Goal: Task Accomplishment & Management: Use online tool/utility

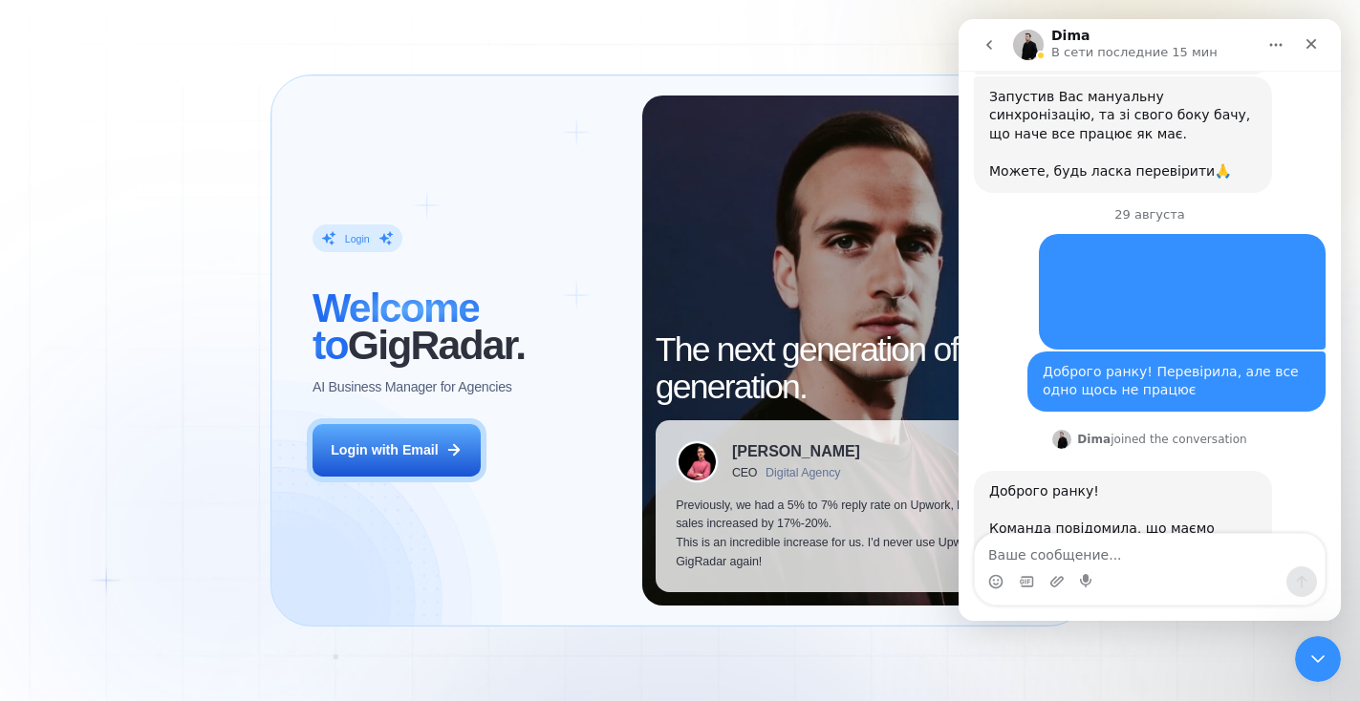
scroll to position [637, 0]
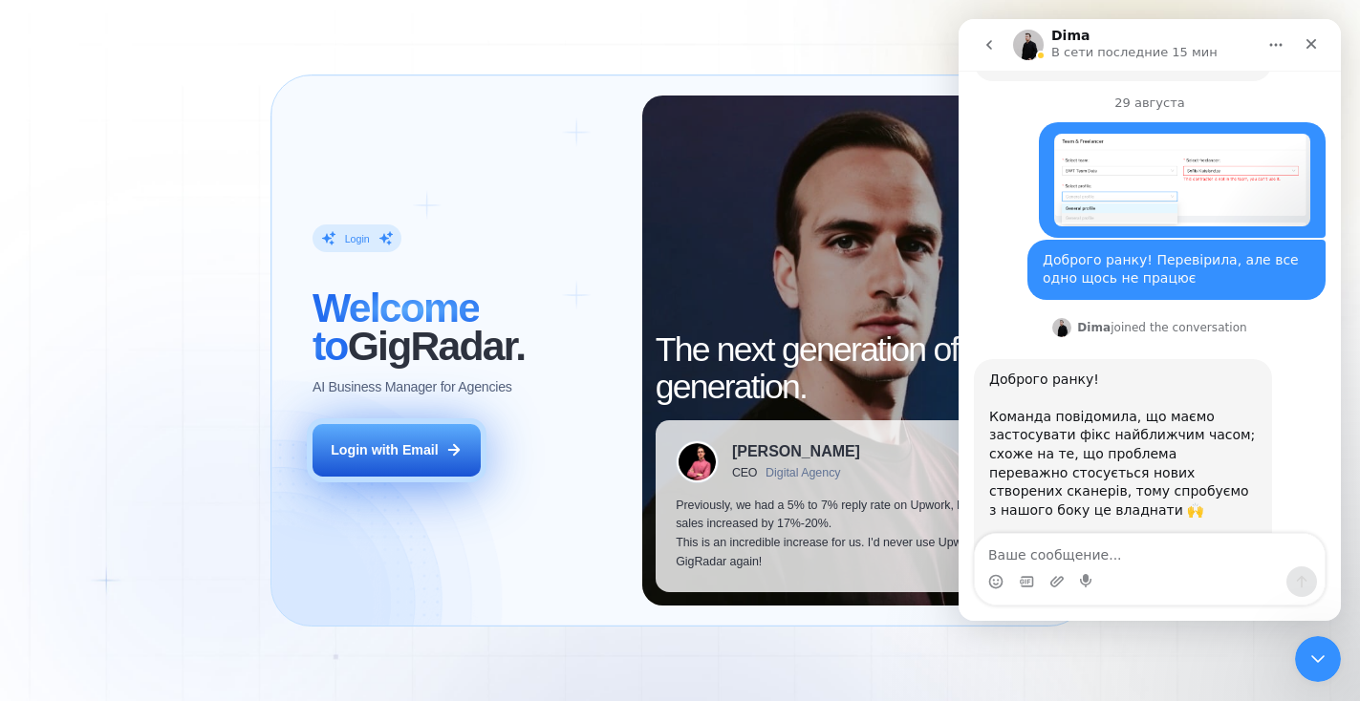
click at [436, 461] on button "Login with Email" at bounding box center [396, 450] width 168 height 53
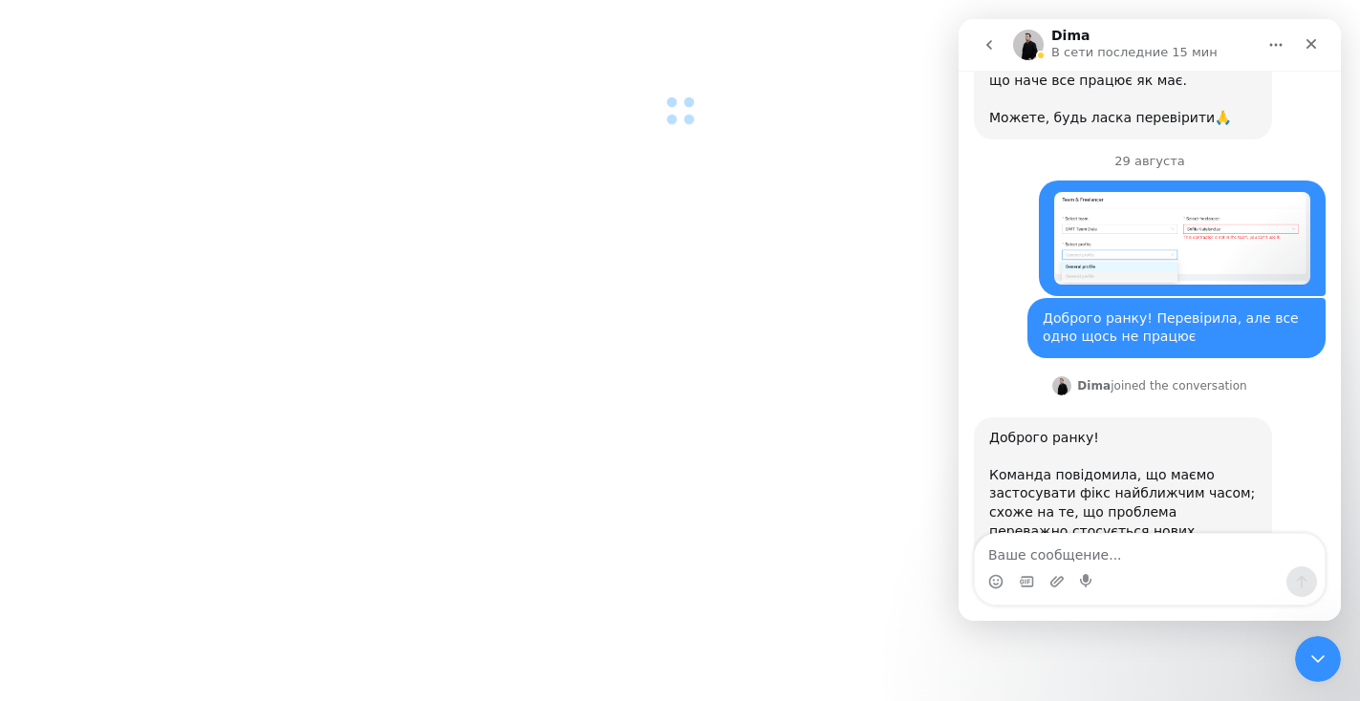
scroll to position [637, 0]
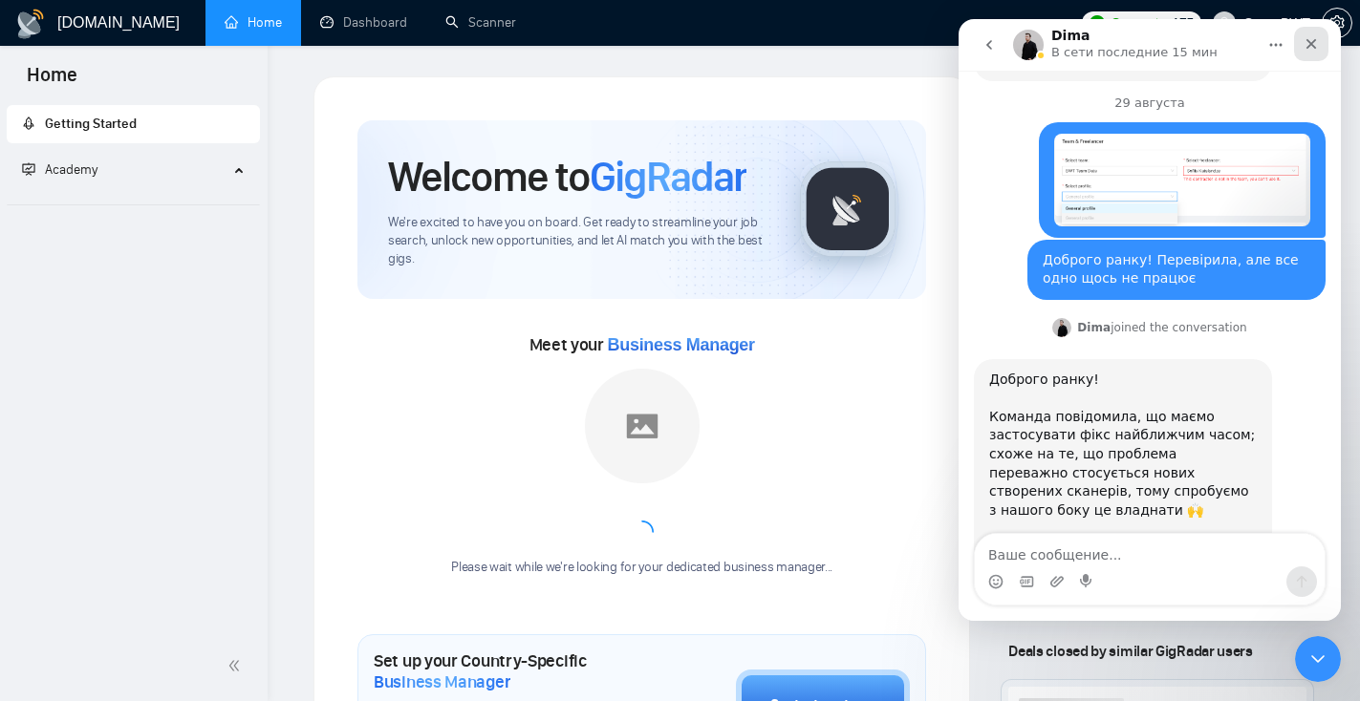
click at [1312, 46] on icon "Закрыть" at bounding box center [1310, 43] width 15 height 15
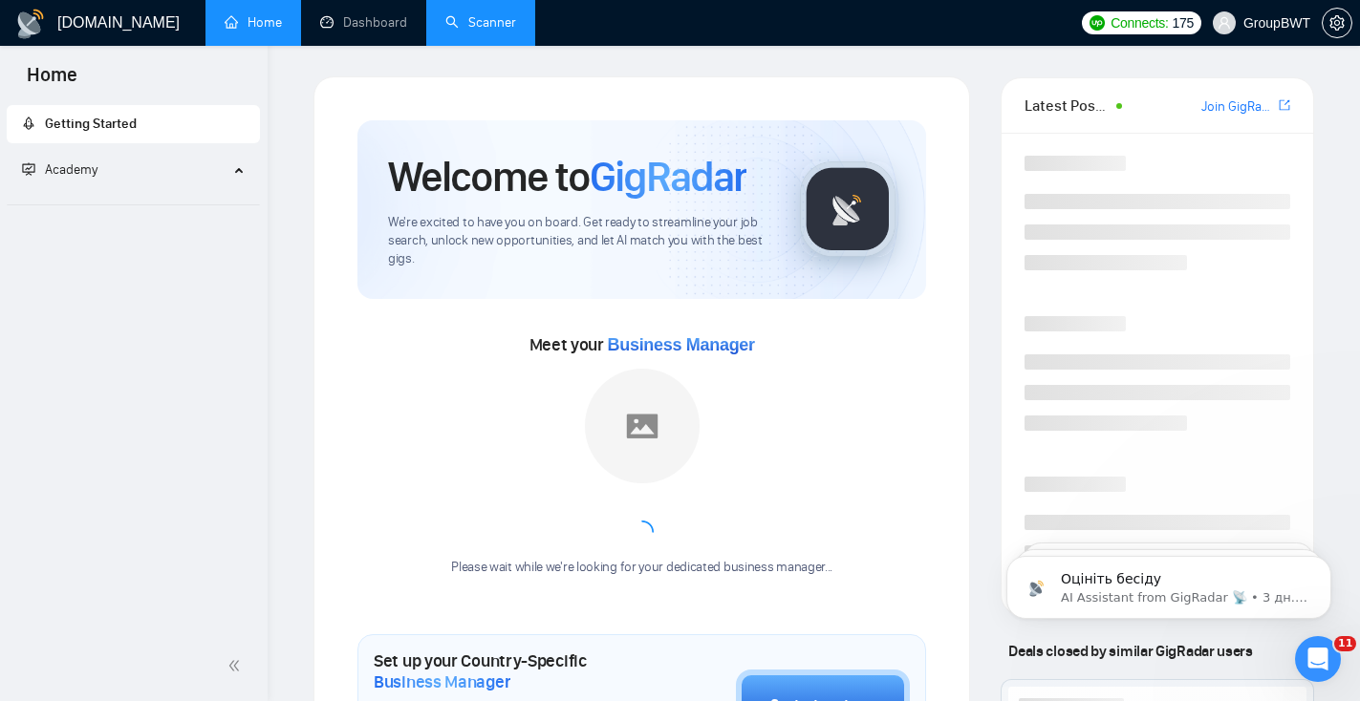
scroll to position [637, 0]
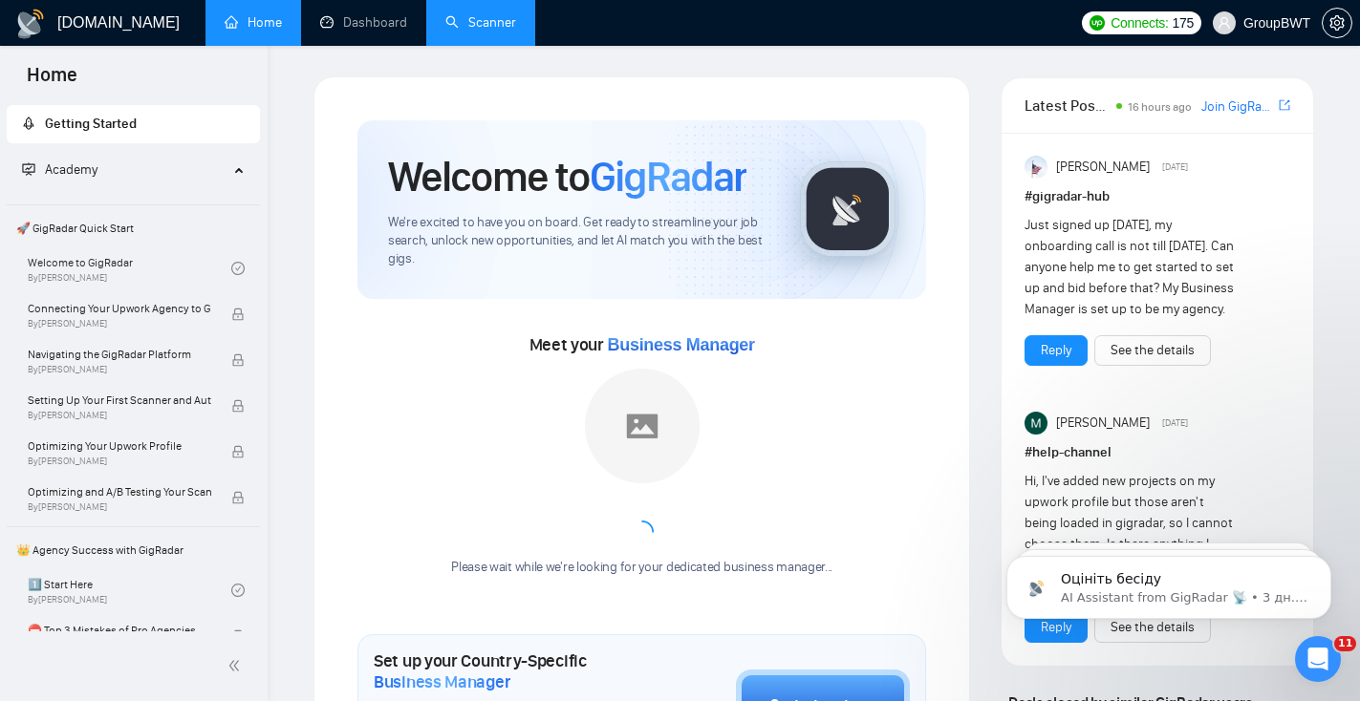
click at [483, 14] on link "Scanner" at bounding box center [480, 22] width 71 height 16
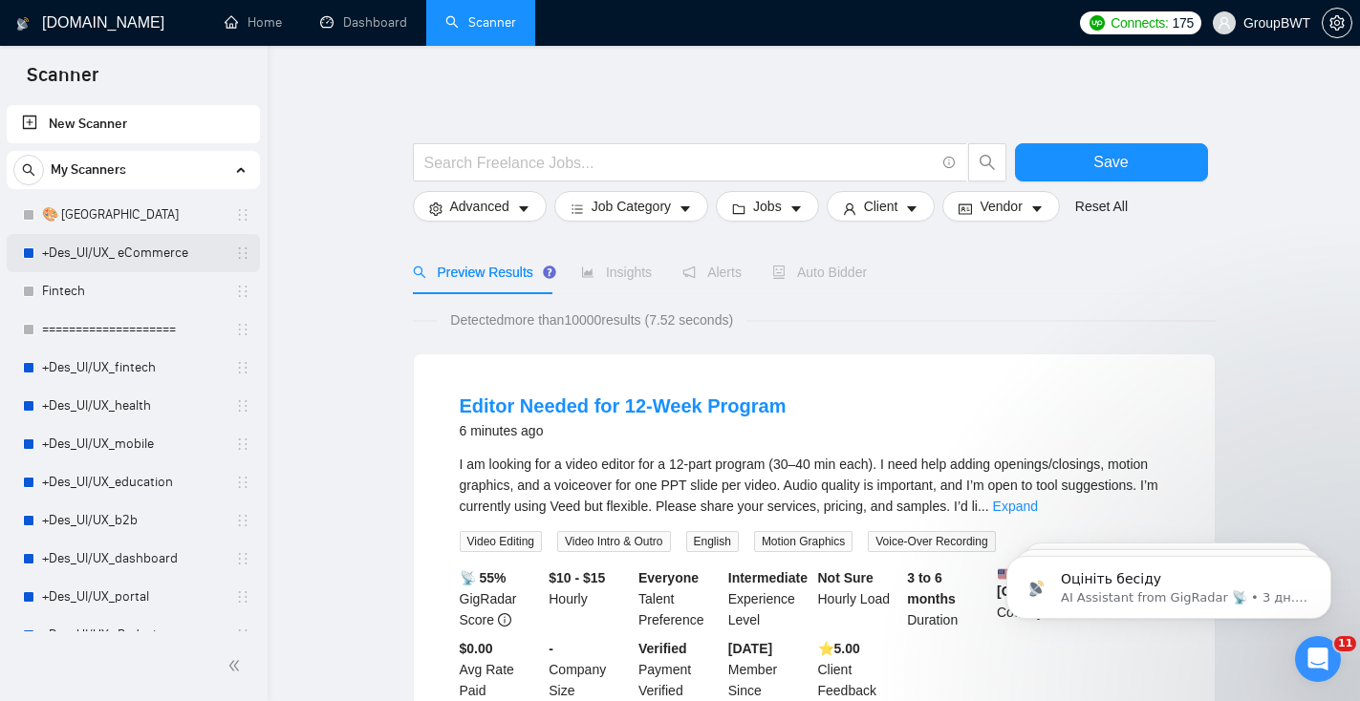
click at [119, 251] on link "+Des_UI/UX_ eCommerce" at bounding box center [133, 253] width 182 height 38
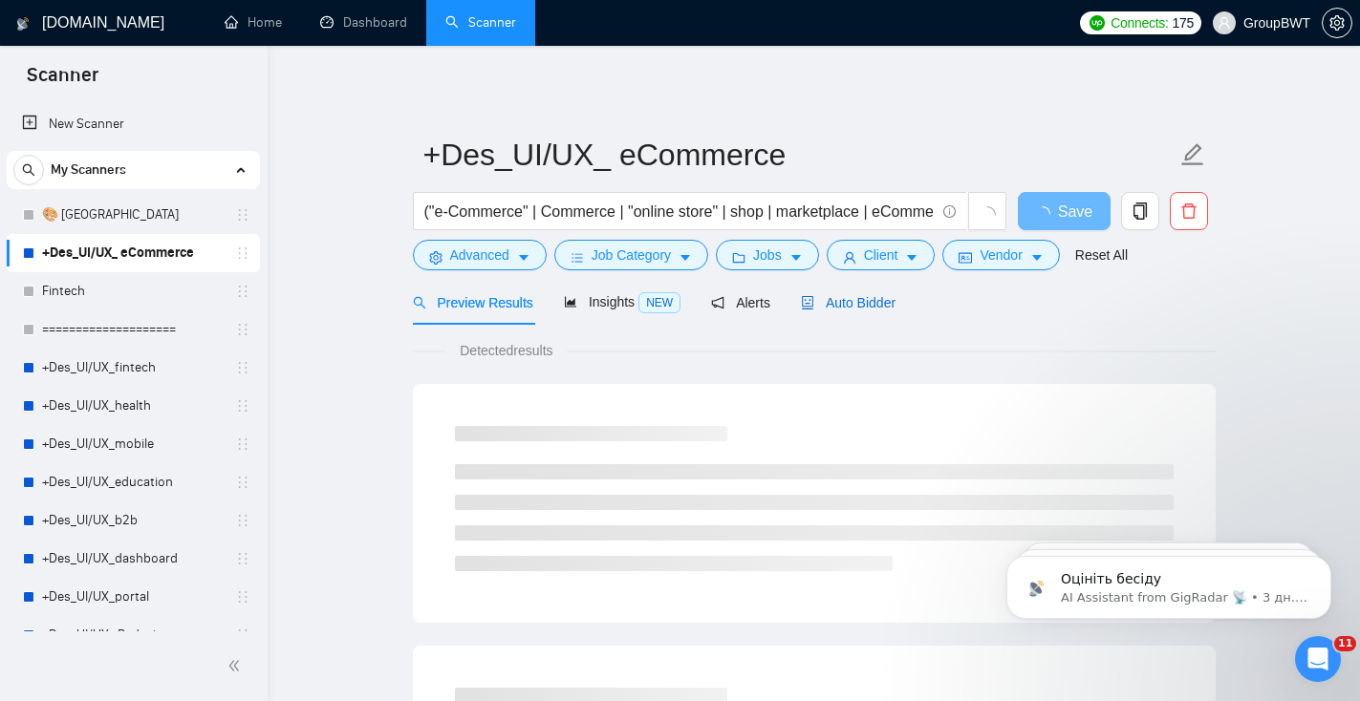
click at [883, 310] on span "Auto Bidder" at bounding box center [848, 302] width 95 height 15
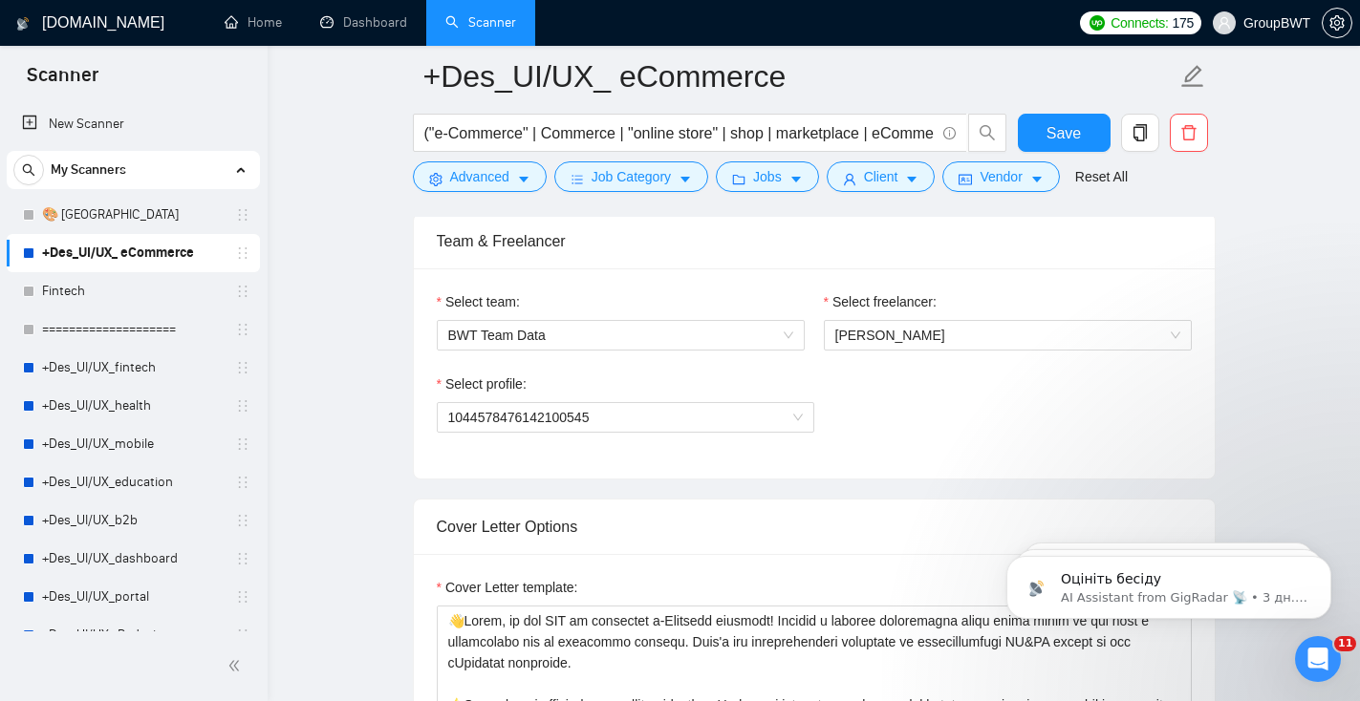
scroll to position [990, 0]
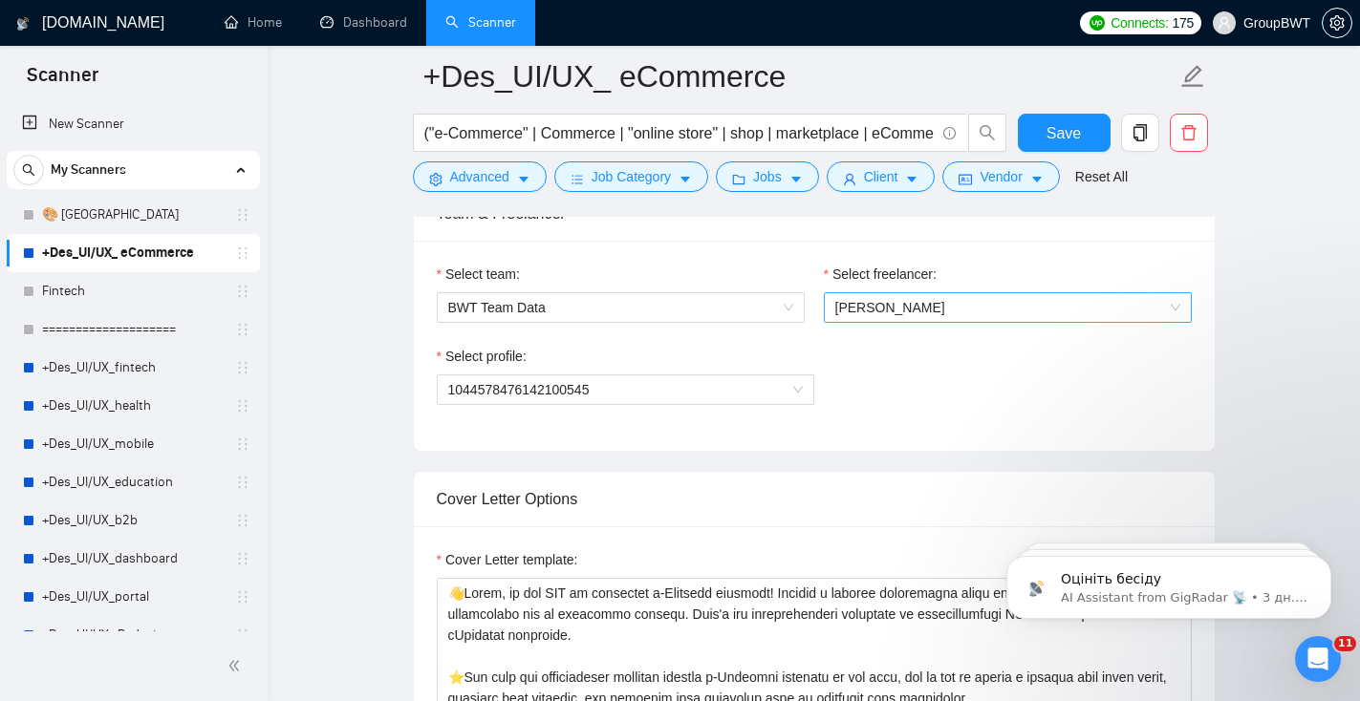
click at [901, 307] on span "[PERSON_NAME]" at bounding box center [1007, 307] width 345 height 29
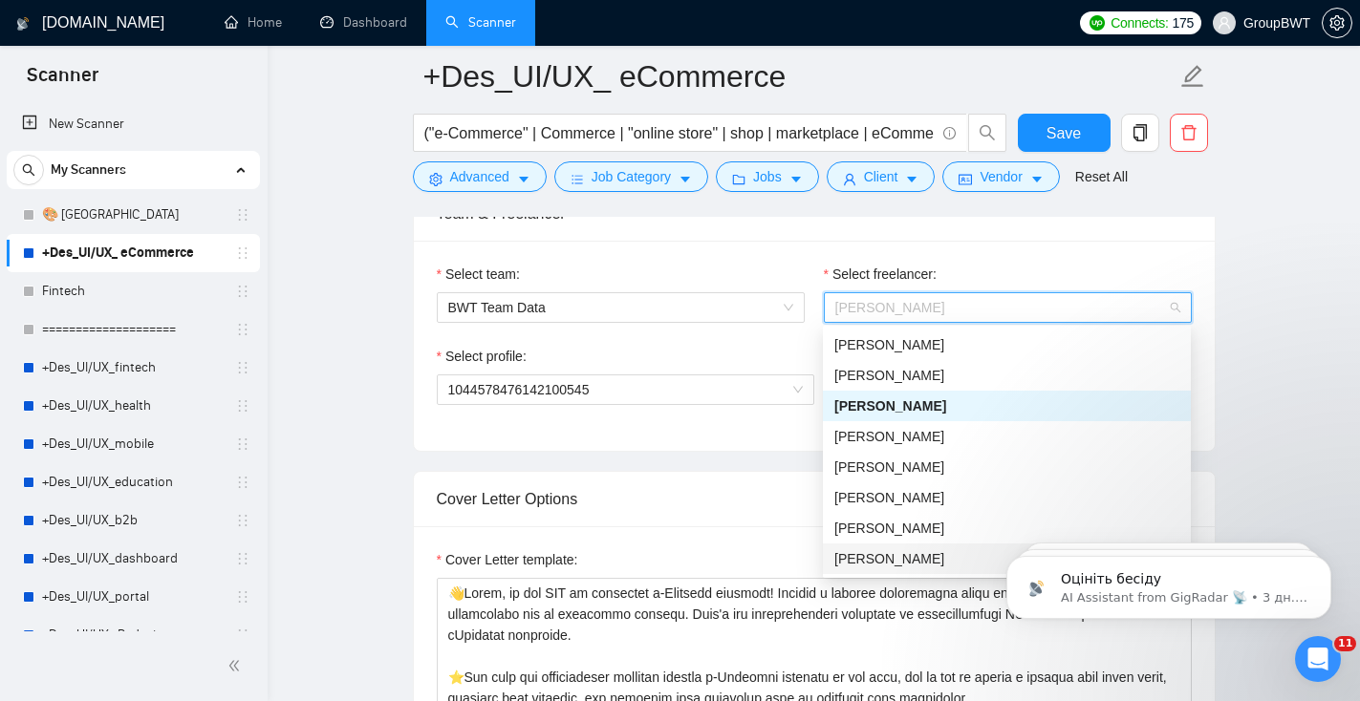
click at [886, 564] on div "[PERSON_NAME]" at bounding box center [1006, 558] width 345 height 21
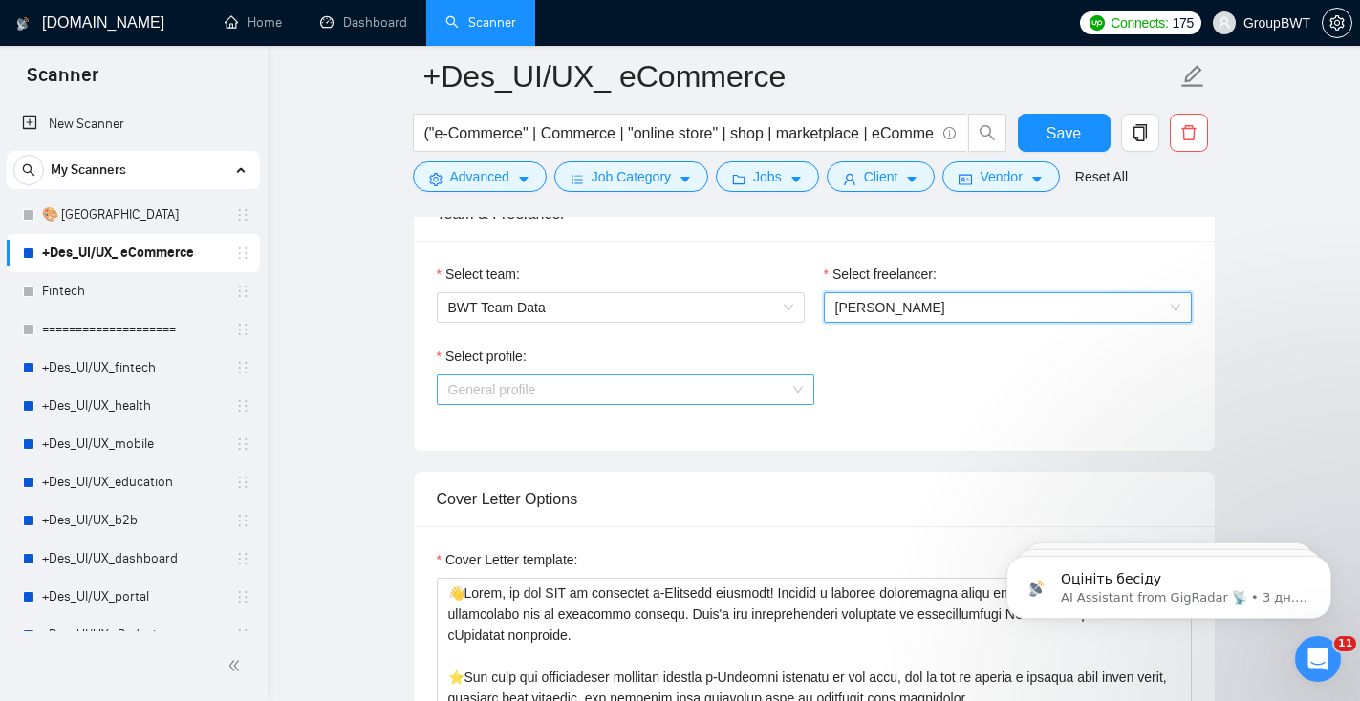
click at [714, 402] on span "General profile" at bounding box center [625, 389] width 354 height 29
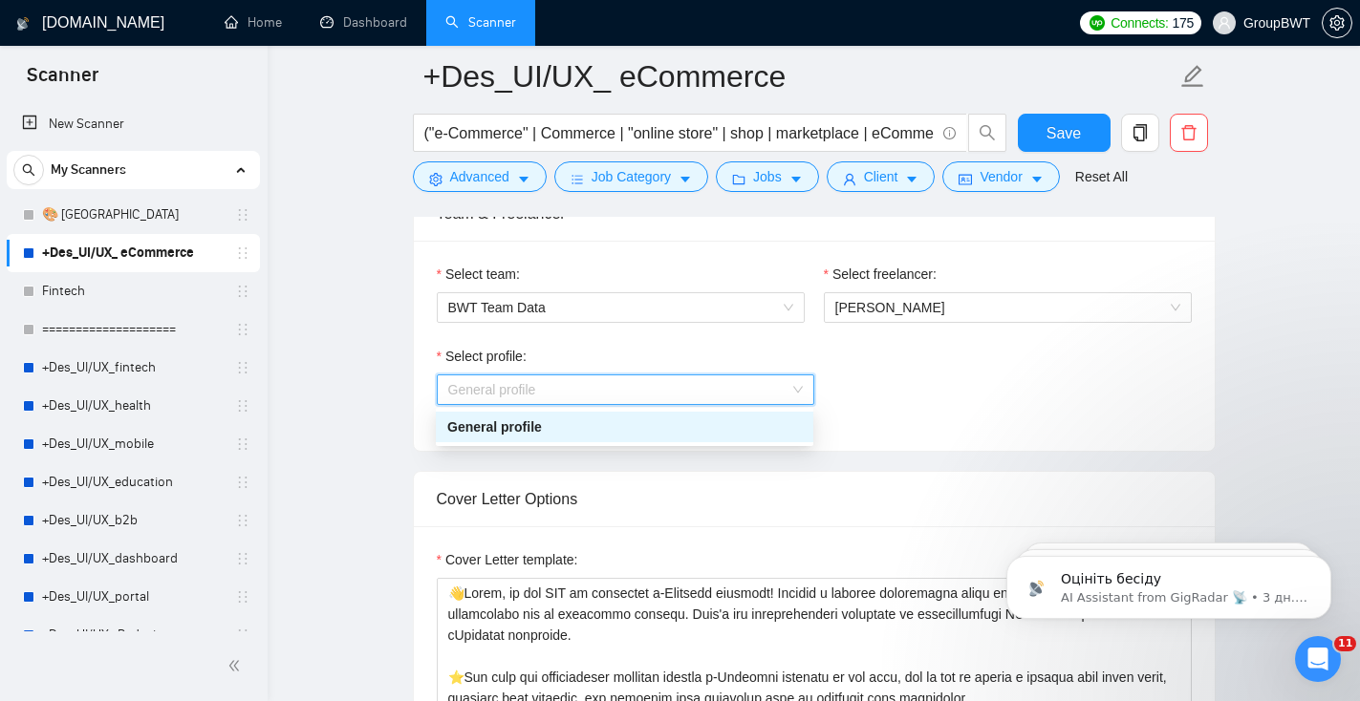
click at [900, 385] on div "Select profile: General profile" at bounding box center [814, 387] width 755 height 82
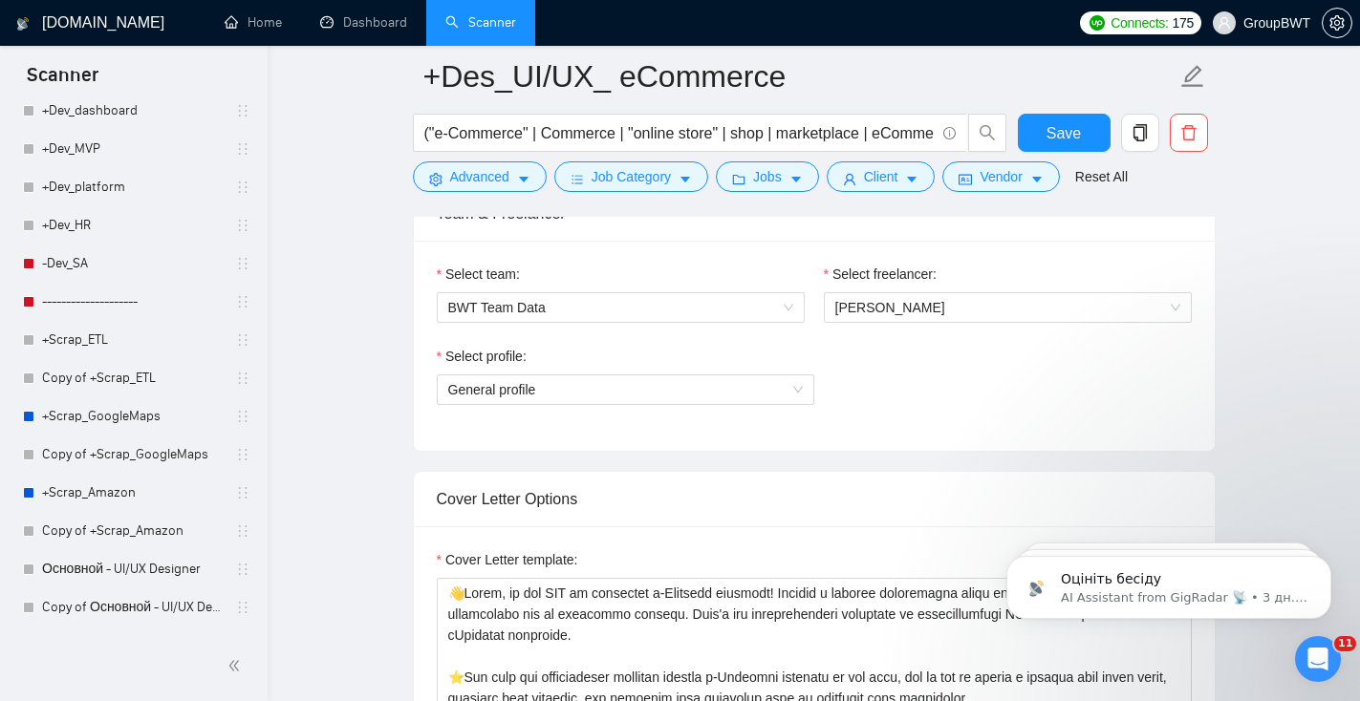
scroll to position [1972, 0]
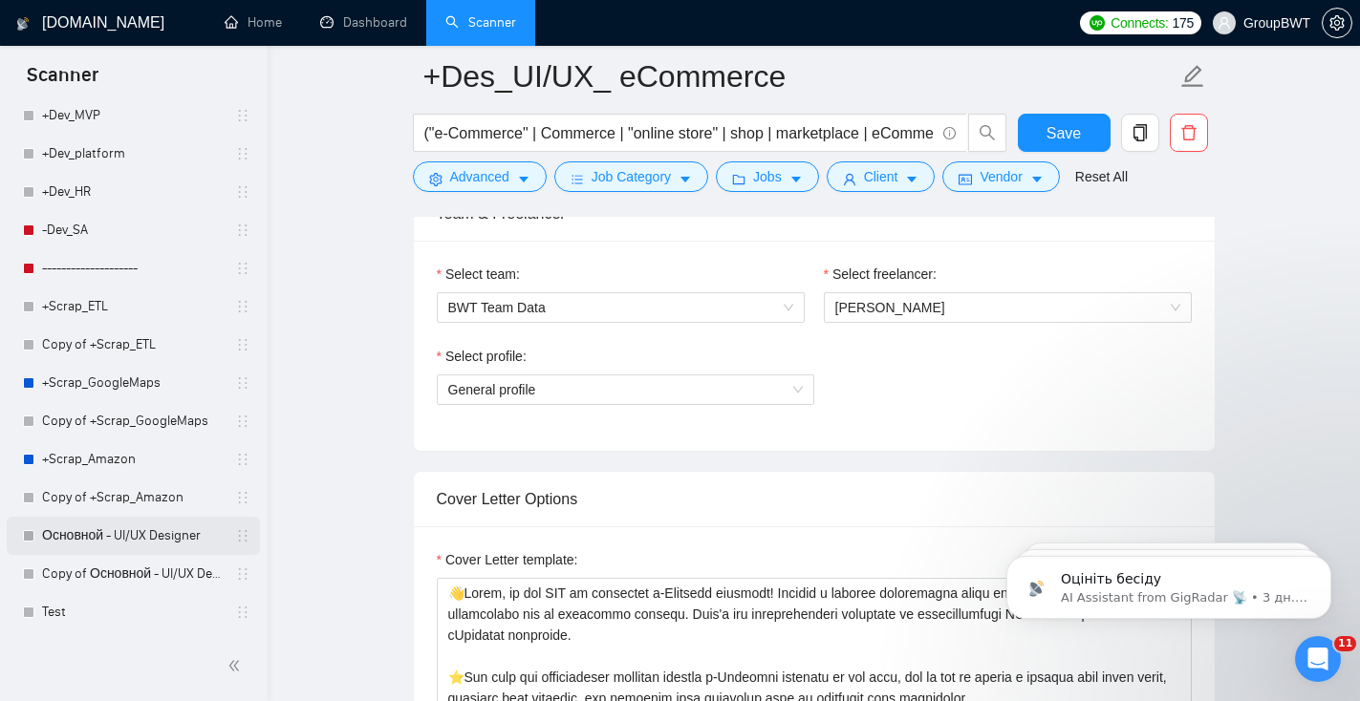
click at [121, 530] on link "Основной - UI/UX Designer" at bounding box center [133, 536] width 182 height 38
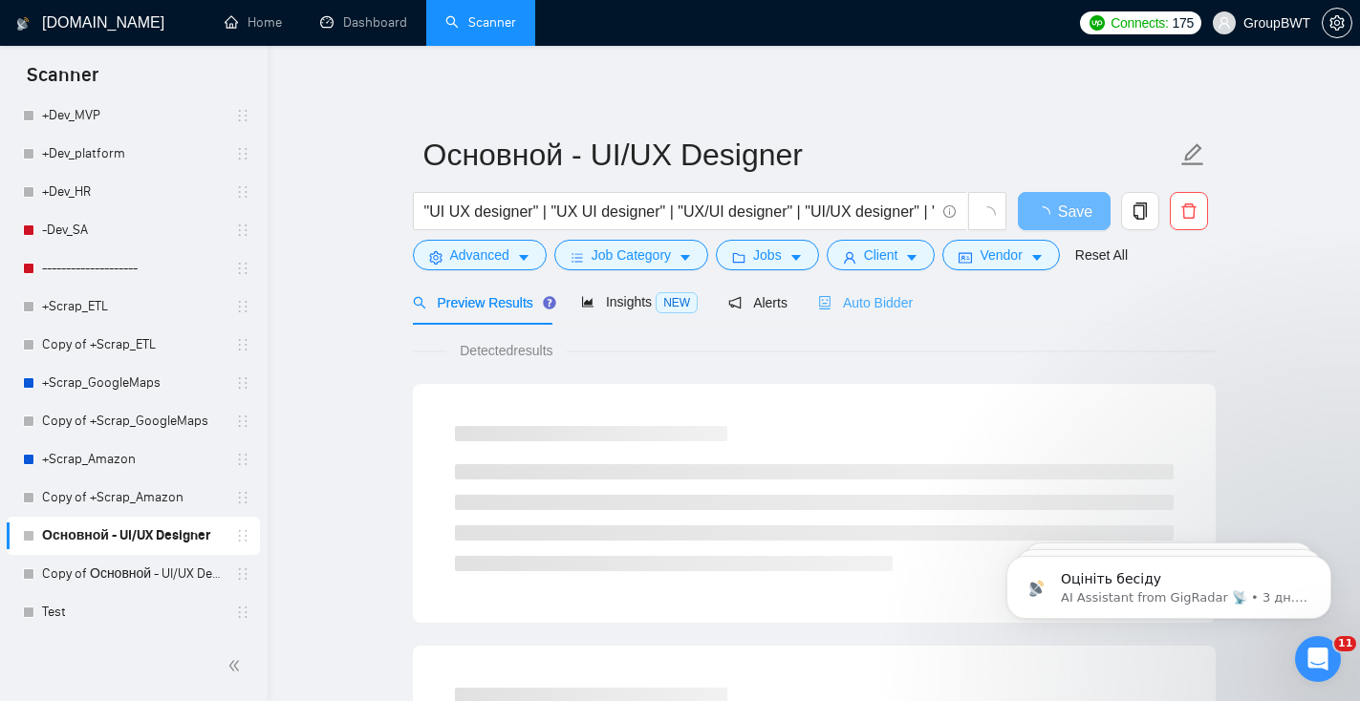
click at [861, 314] on div "Auto Bidder" at bounding box center [865, 302] width 95 height 45
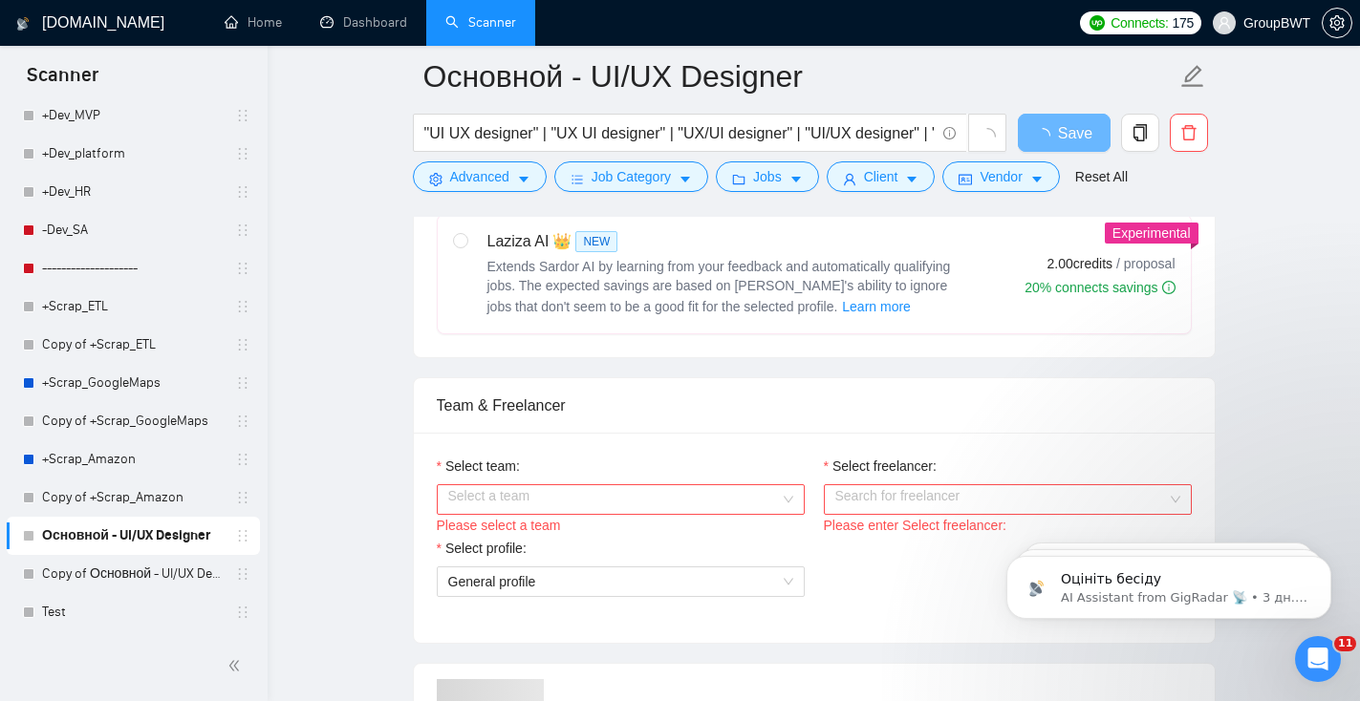
scroll to position [808, 0]
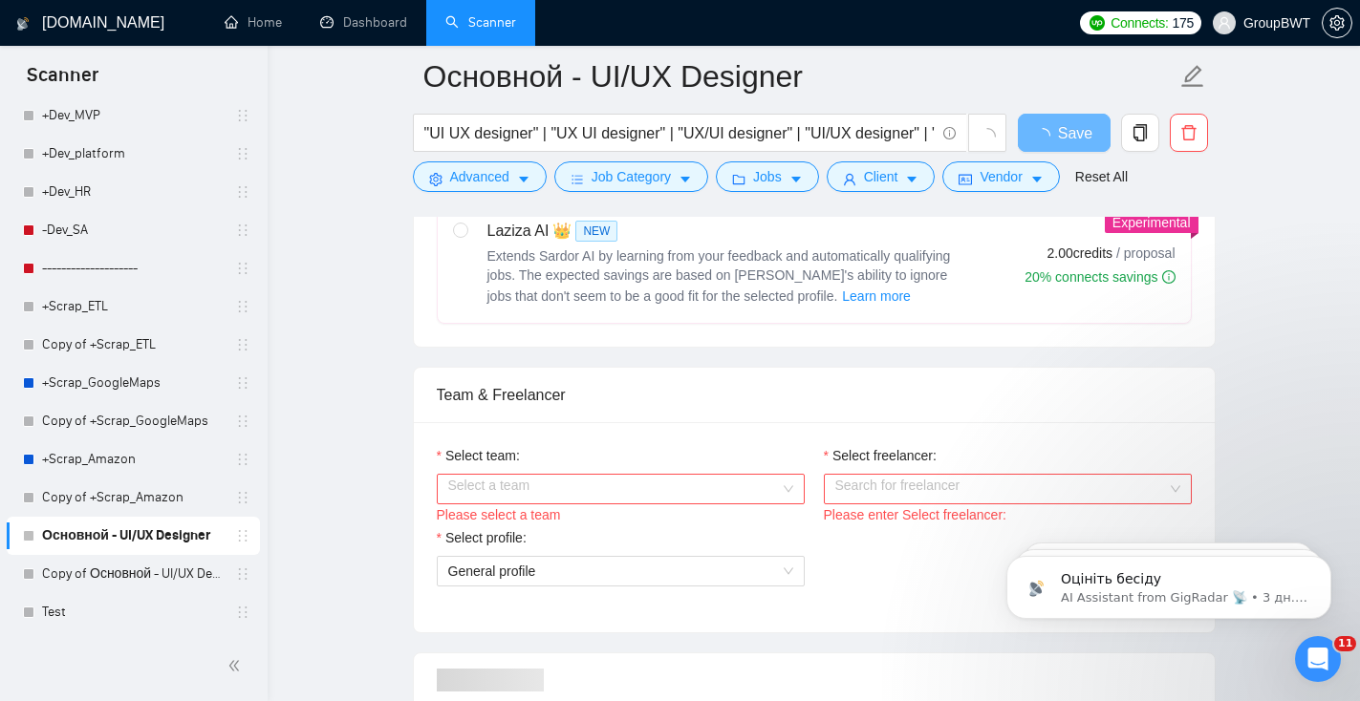
click at [902, 485] on input "Select freelancer:" at bounding box center [1001, 489] width 332 height 29
click at [728, 478] on input "Select team:" at bounding box center [614, 489] width 332 height 29
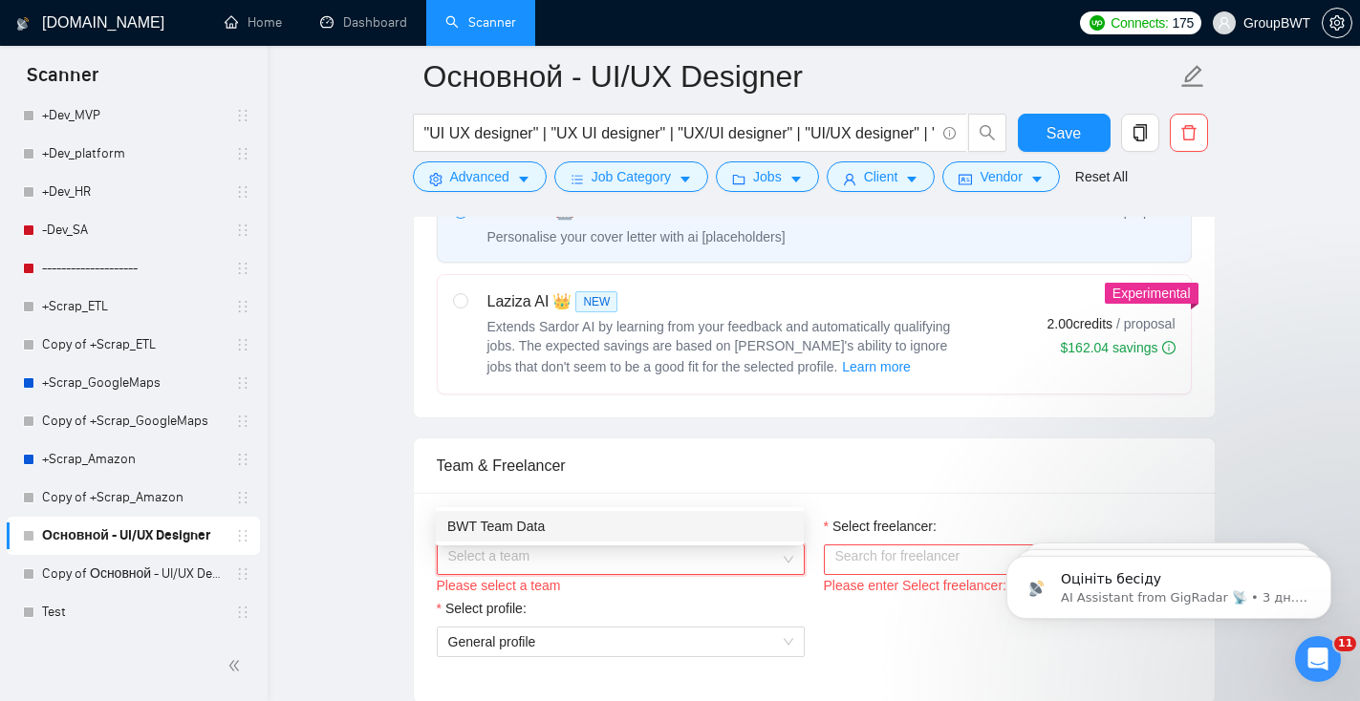
click at [623, 523] on div "BWT Team Data" at bounding box center [619, 526] width 345 height 21
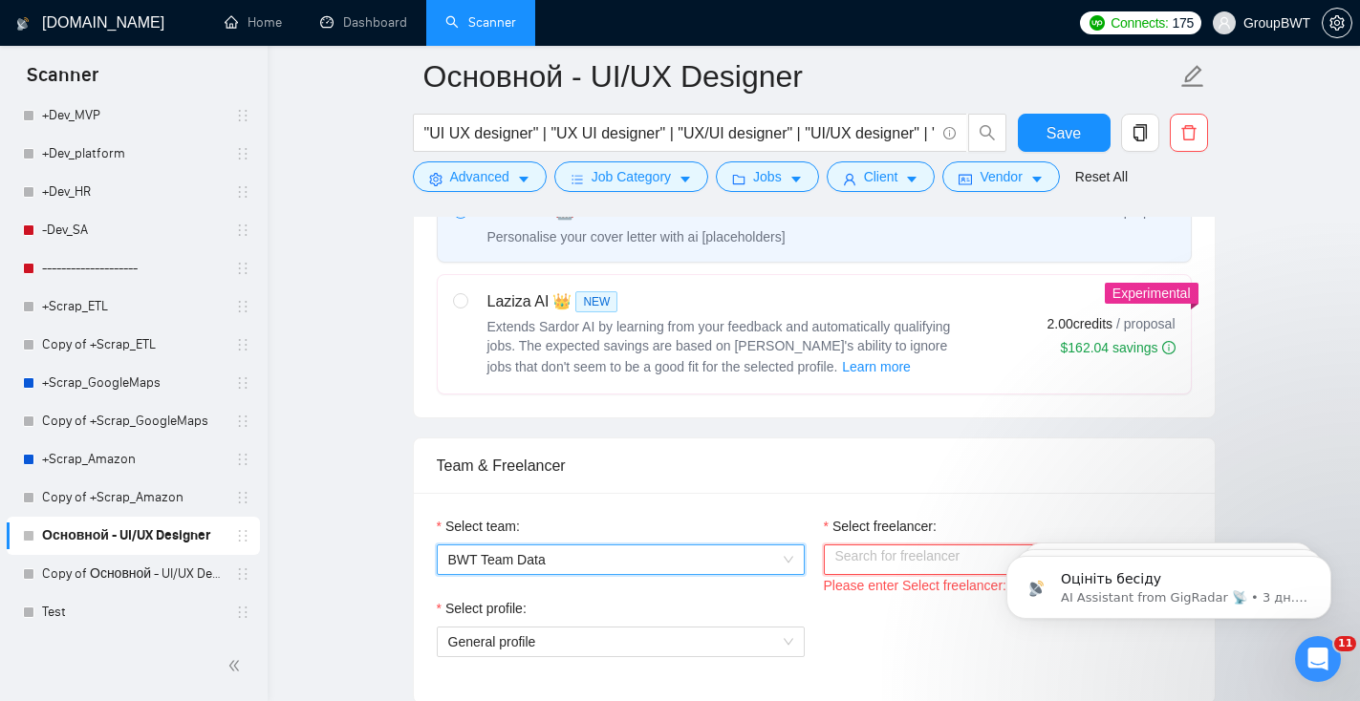
click at [829, 572] on div "Search for freelancer" at bounding box center [1008, 560] width 368 height 31
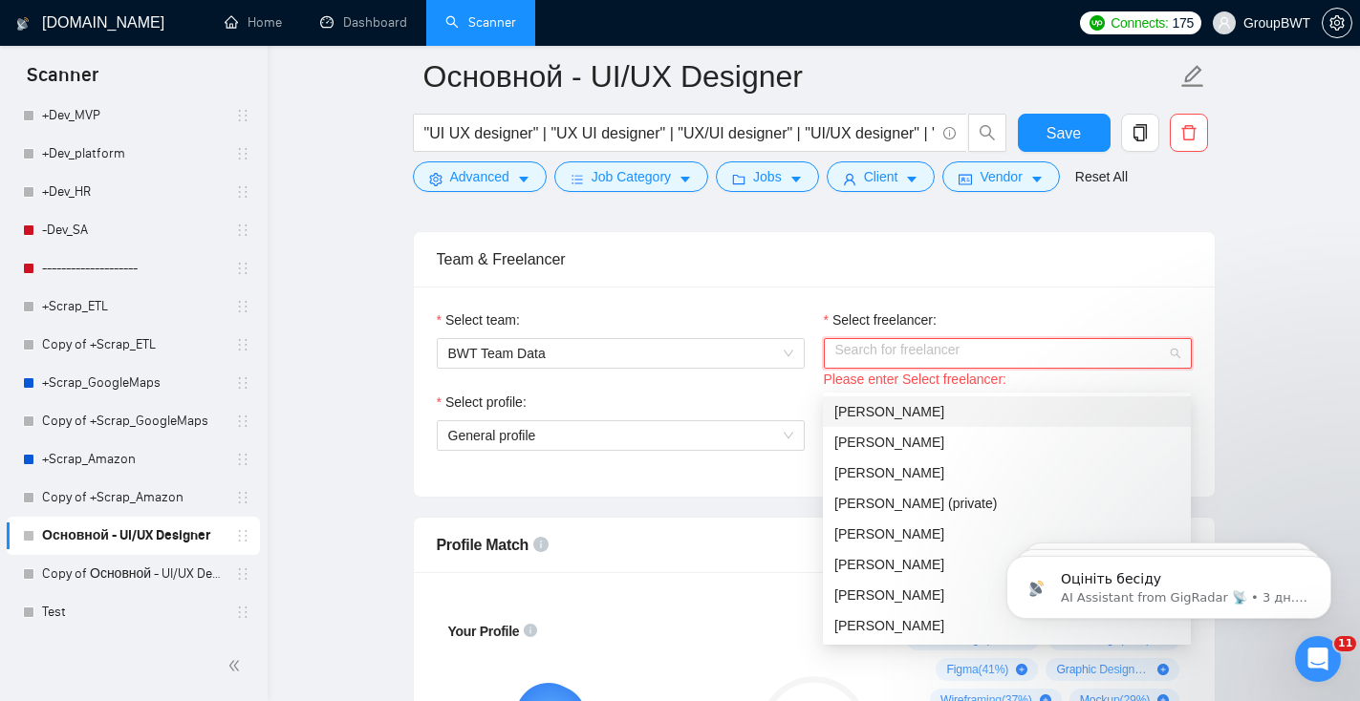
scroll to position [1062, 0]
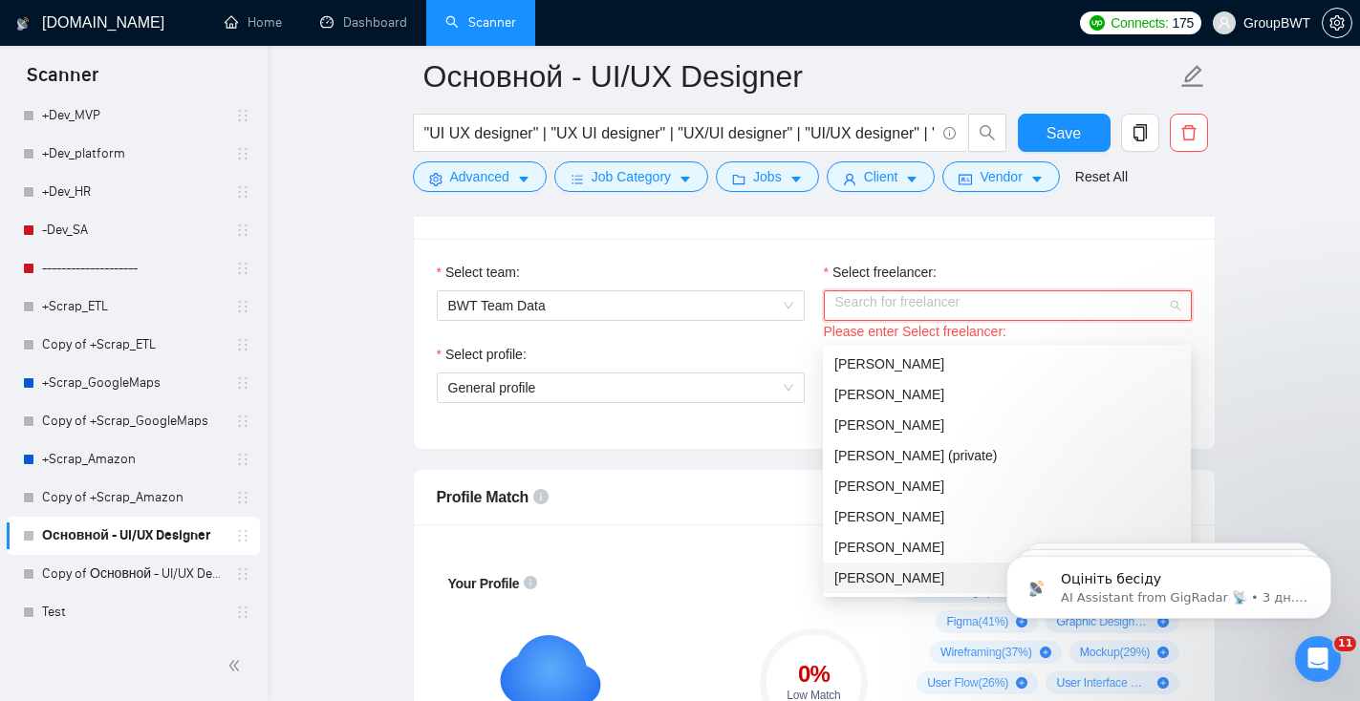
click at [902, 581] on span "[PERSON_NAME]" at bounding box center [889, 577] width 110 height 15
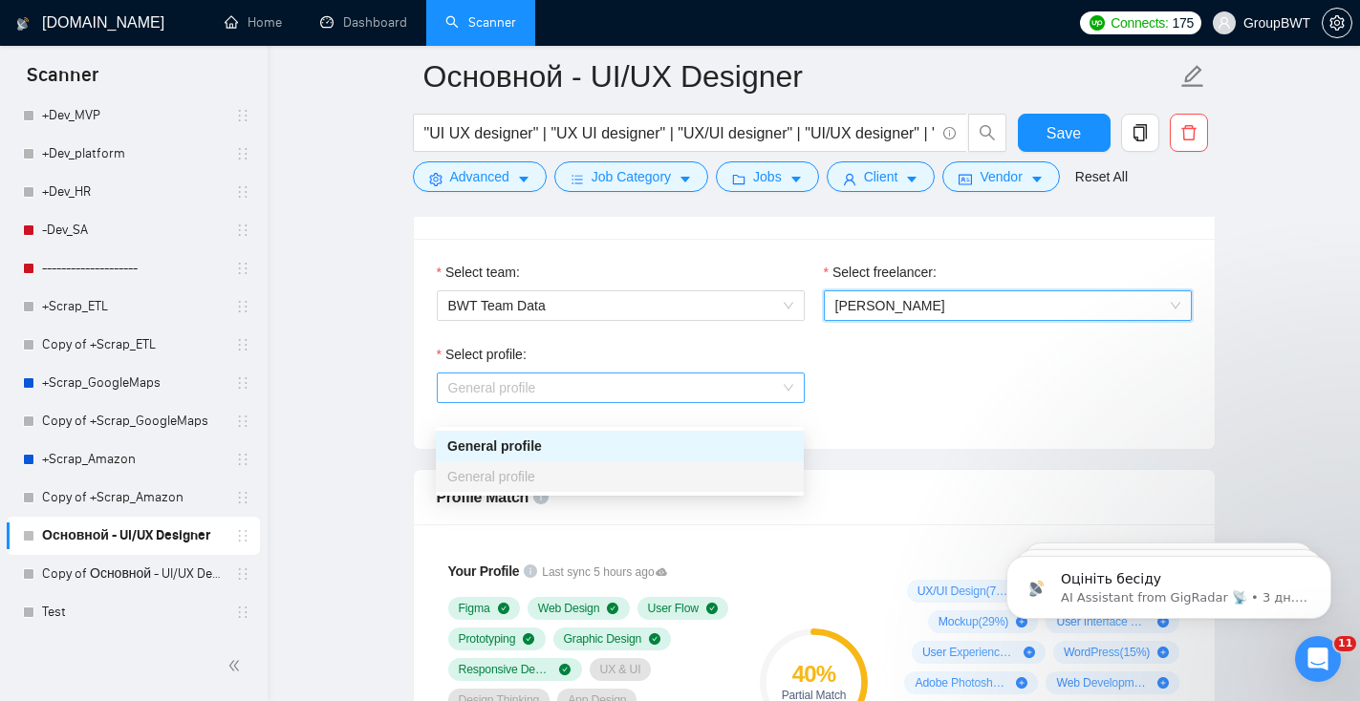
click at [693, 402] on span "General profile" at bounding box center [620, 388] width 345 height 29
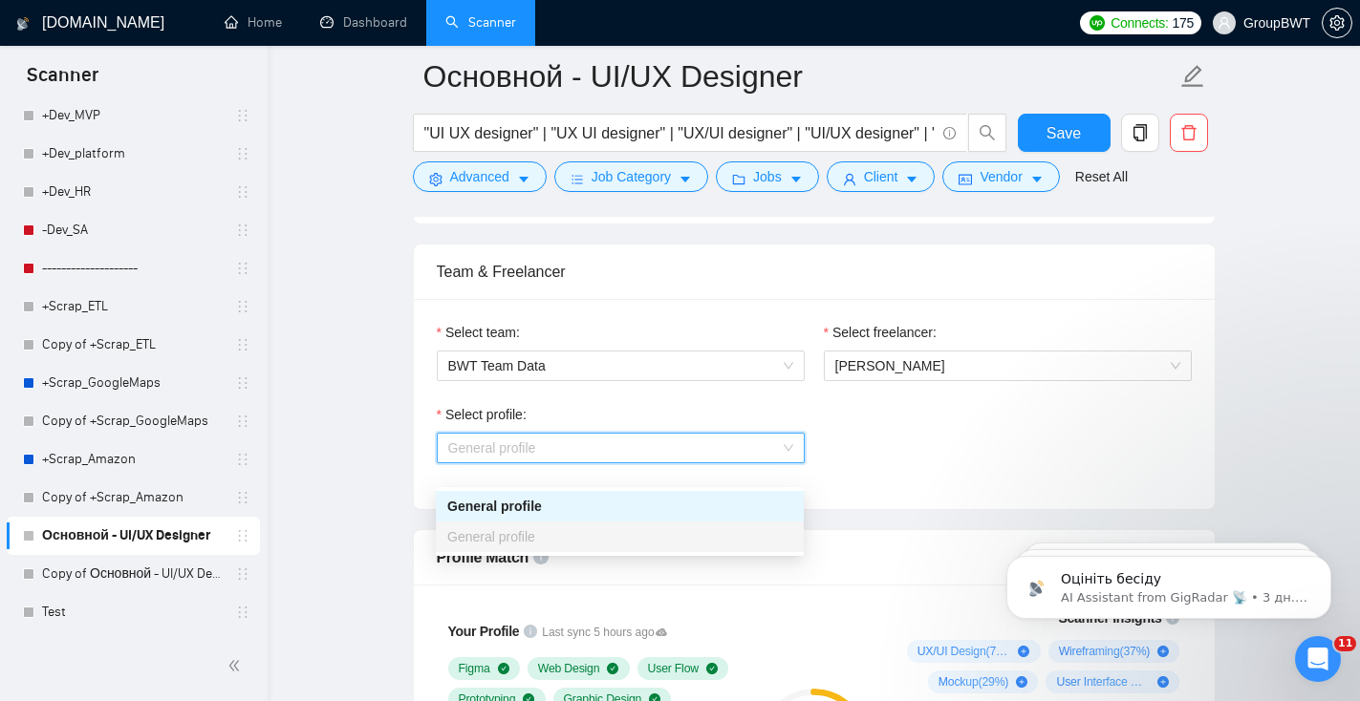
scroll to position [1001, 0]
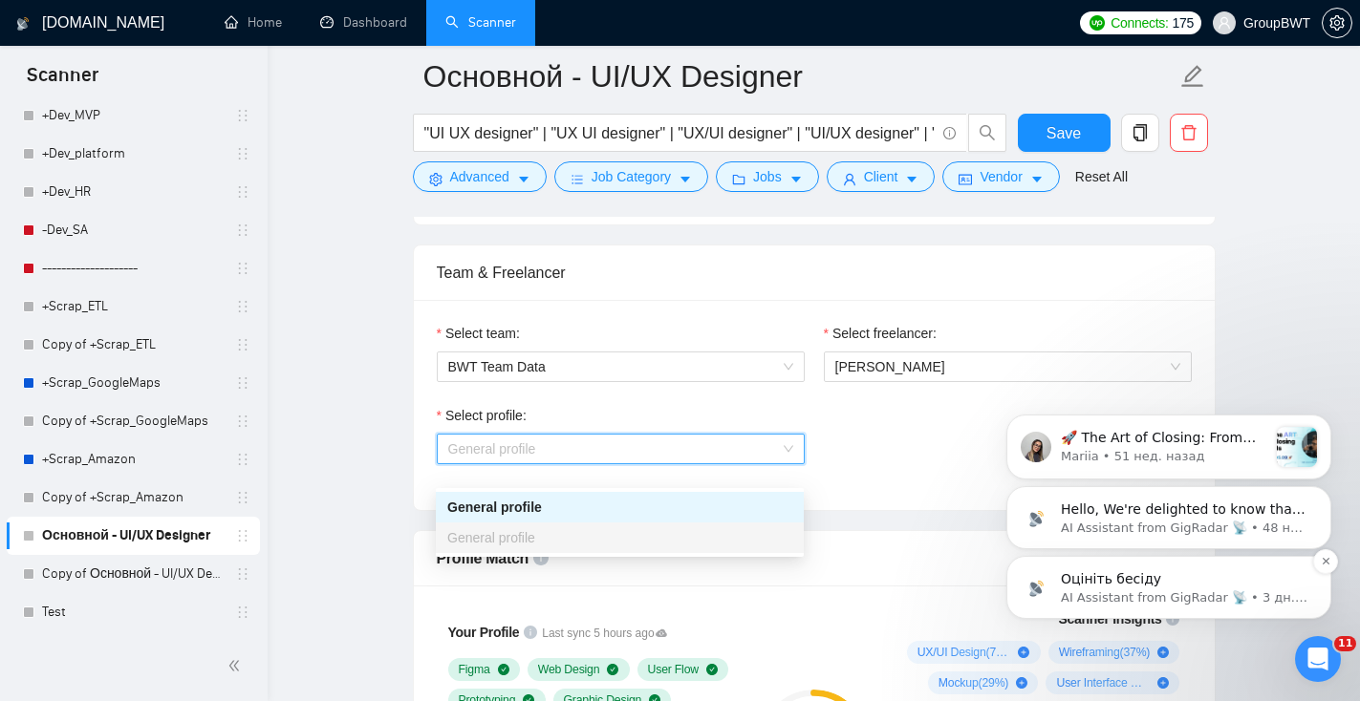
click at [1092, 593] on p "AI Assistant from GigRadar 📡 • 3 дн. назад" at bounding box center [1184, 598] width 247 height 17
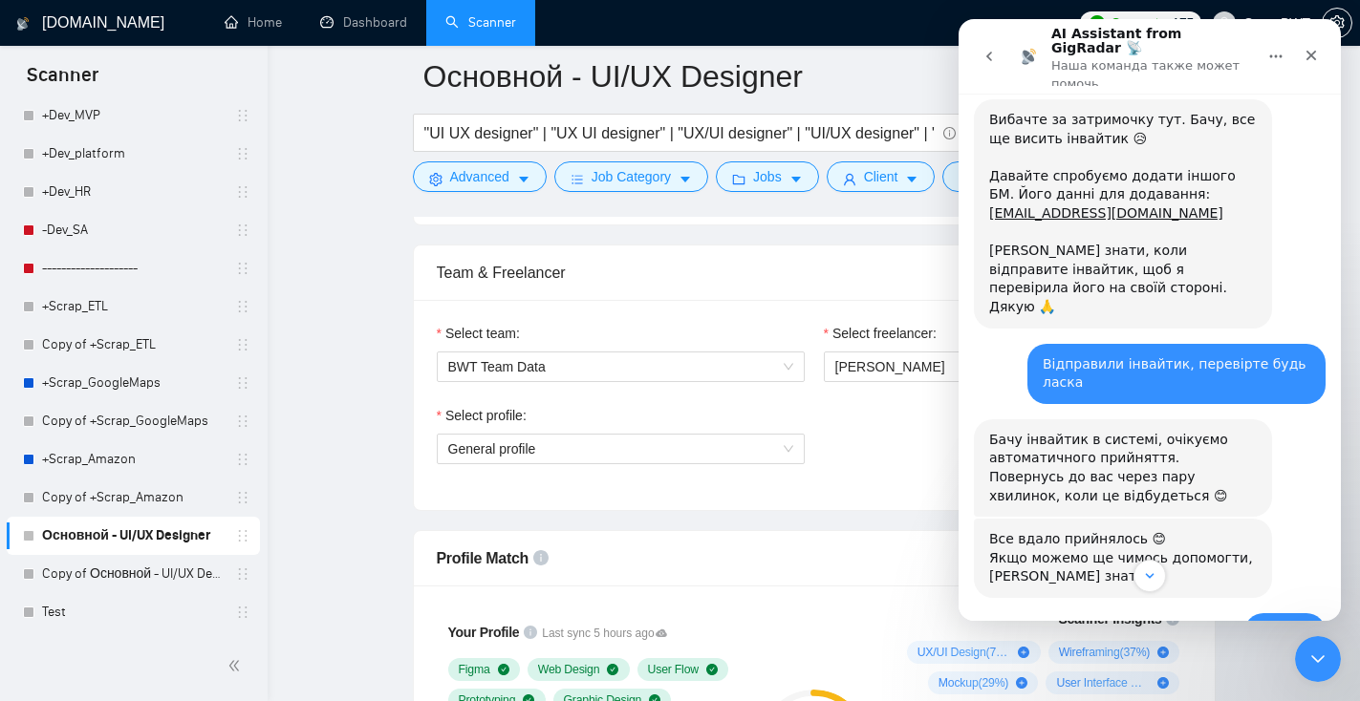
scroll to position [1161, 0]
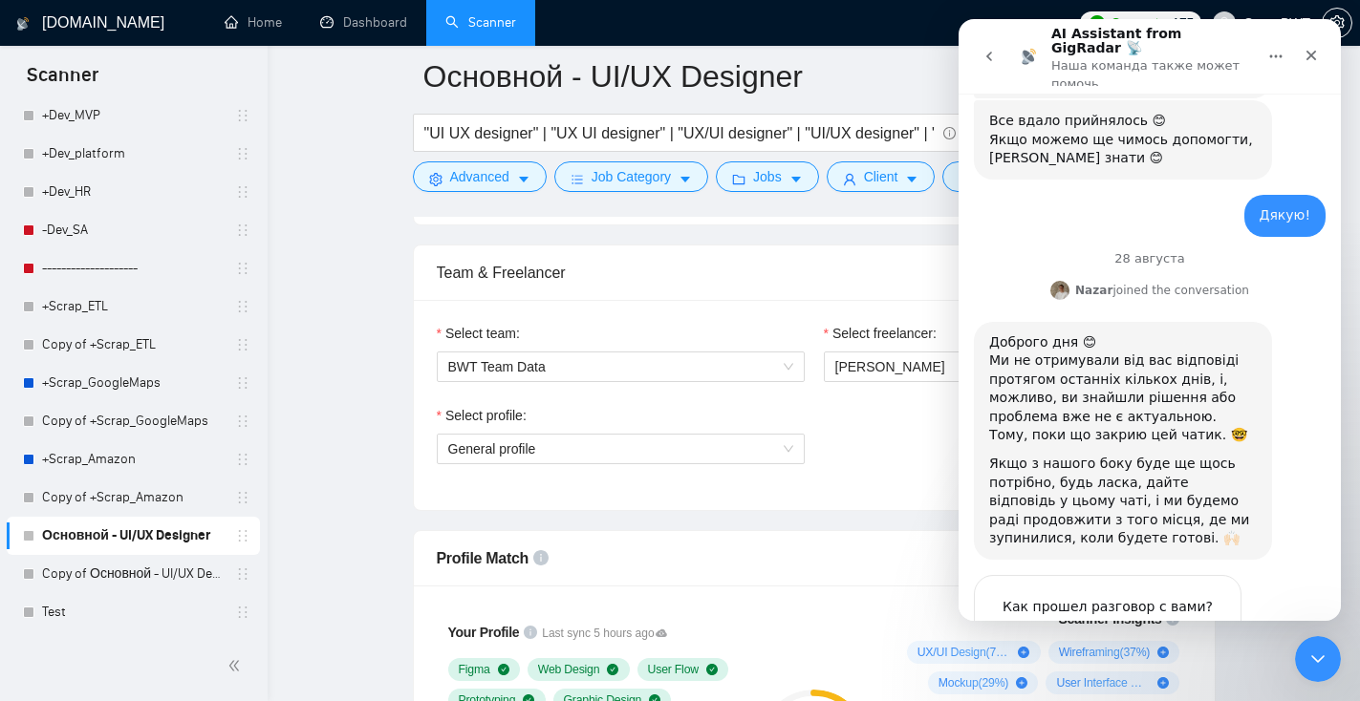
click at [1239, 455] on div "Якщо з нашого боку буде ще щось потрібно, будь ласка, дайте відповідь у цьому ч…" at bounding box center [1123, 502] width 268 height 94
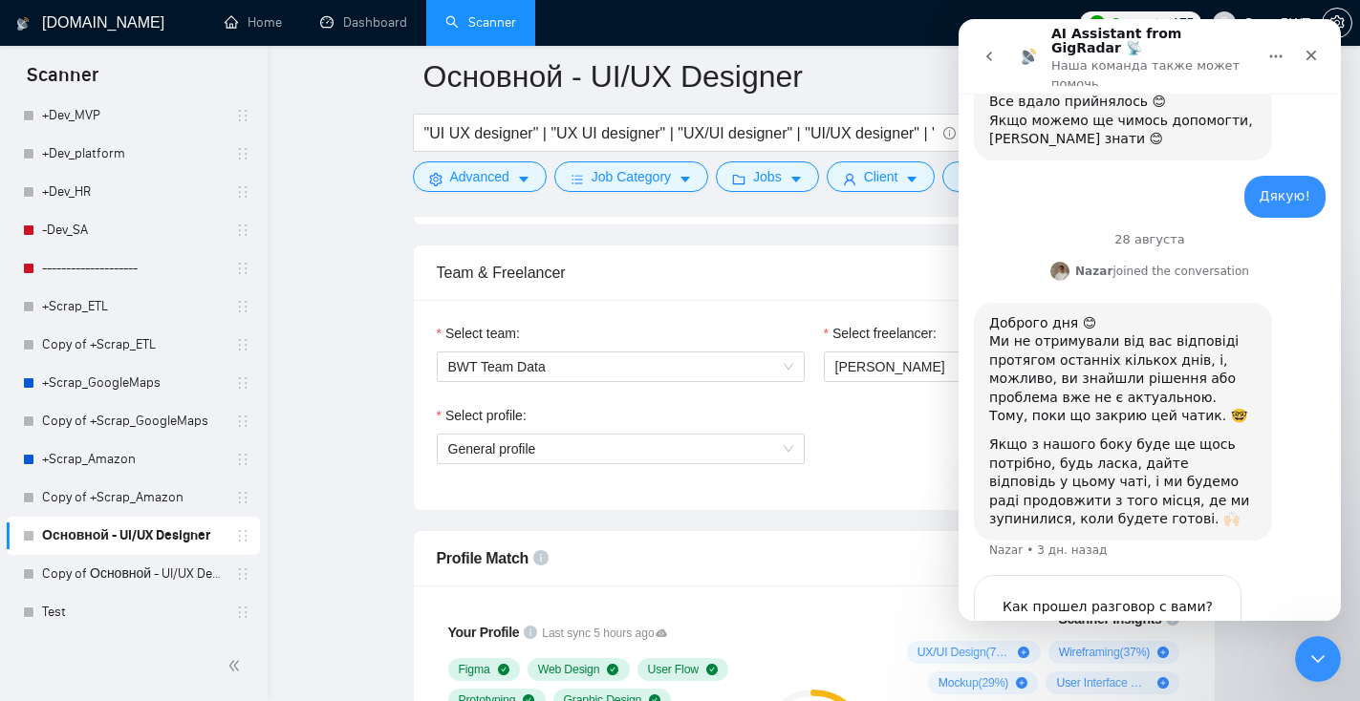
click at [981, 53] on icon "go back" at bounding box center [988, 56] width 15 height 15
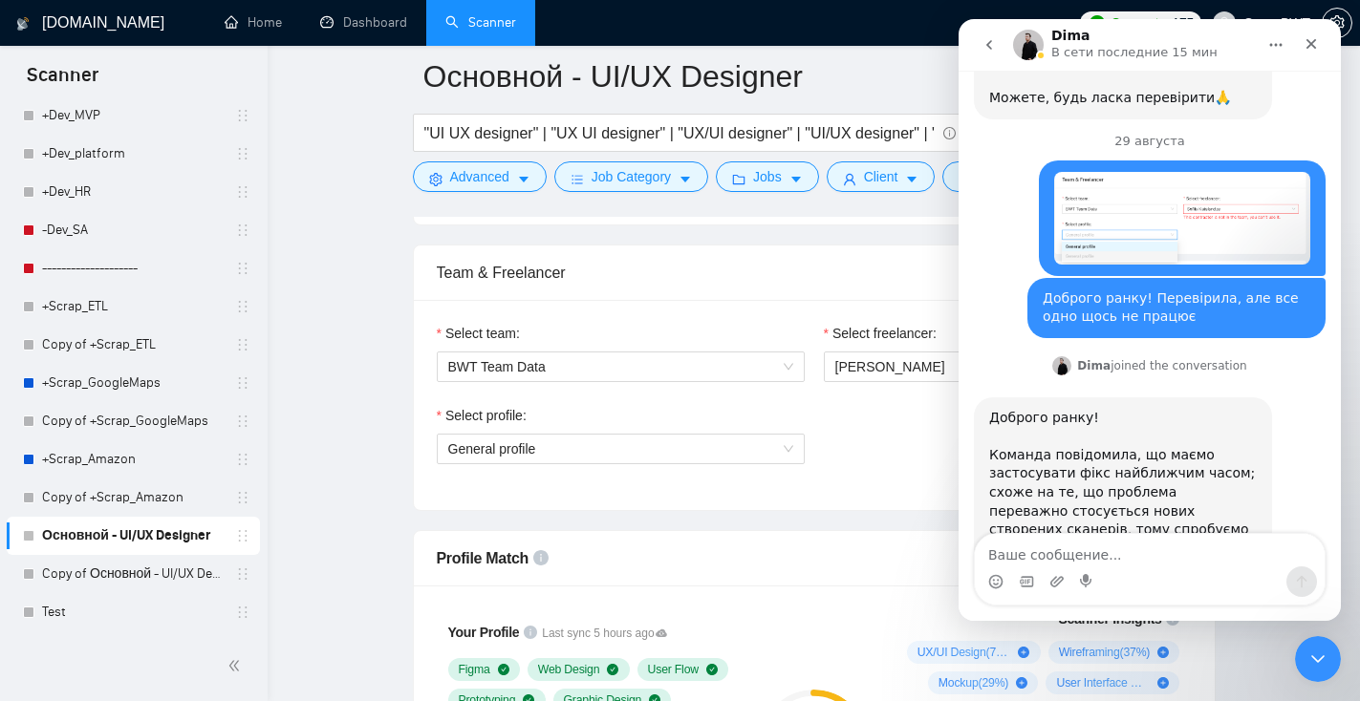
scroll to position [637, 0]
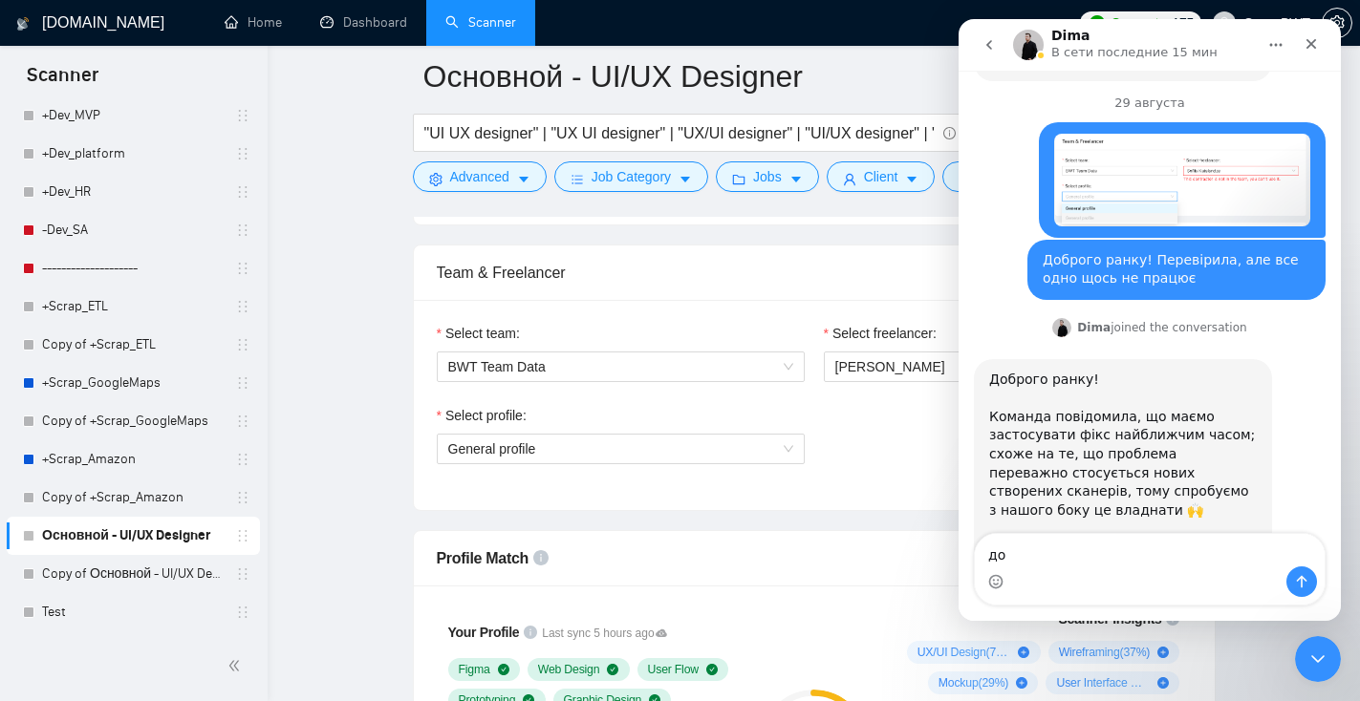
type textarea "д"
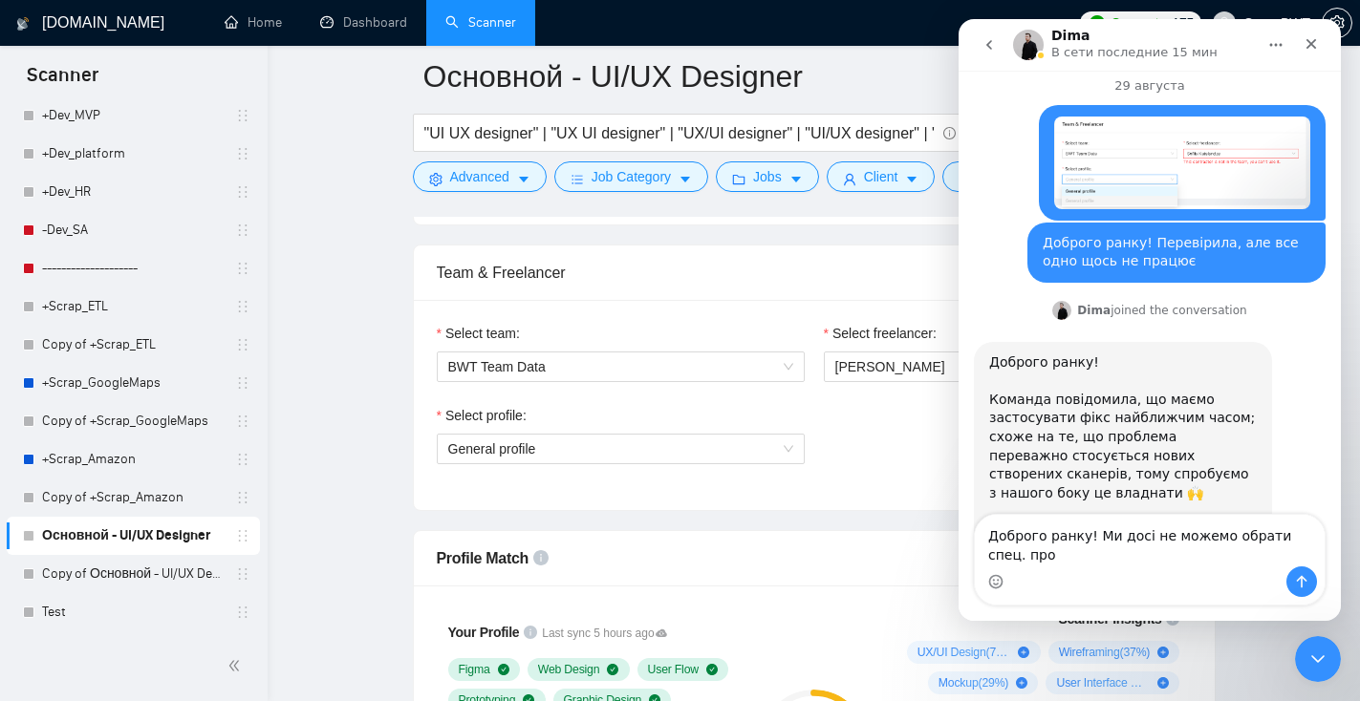
scroll to position [656, 0]
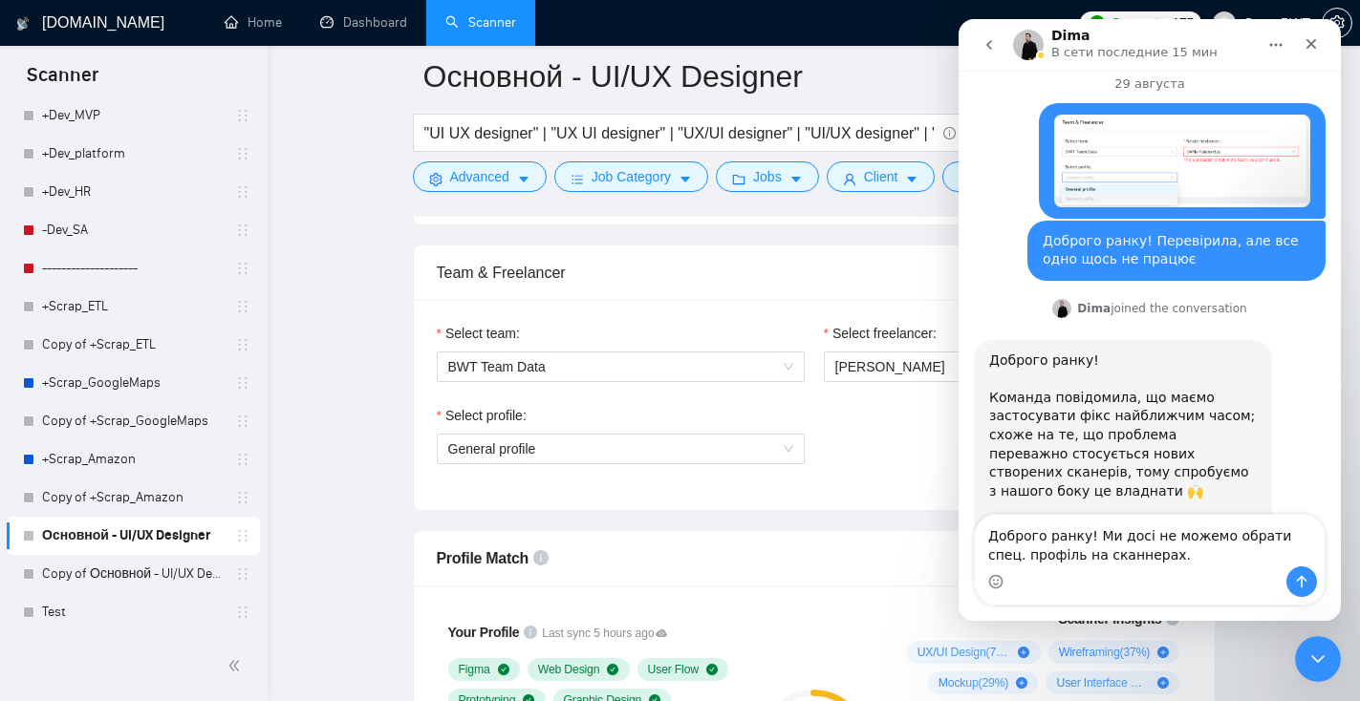
type textarea "Доброго ранку! Ми досі не можемо обрати спец. профіль на сканнерах."
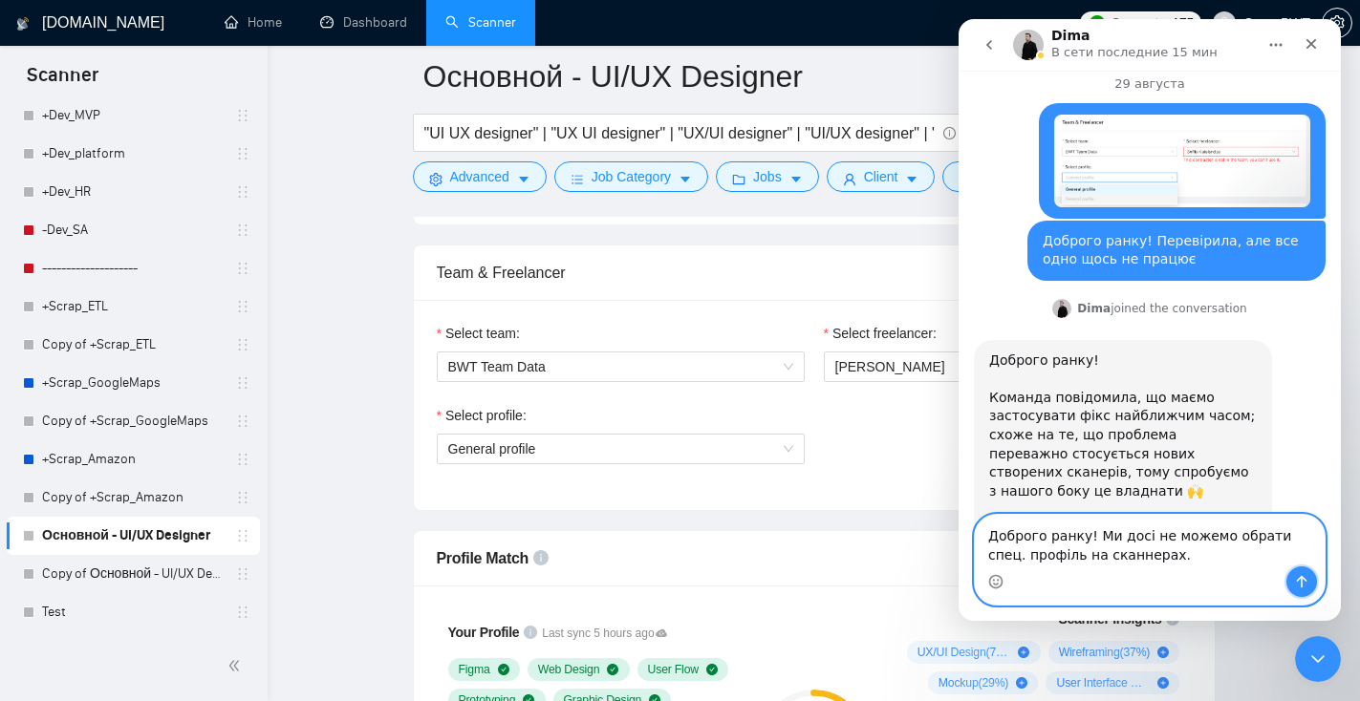
click at [1297, 573] on button "Отправить сообщение…" at bounding box center [1301, 582] width 31 height 31
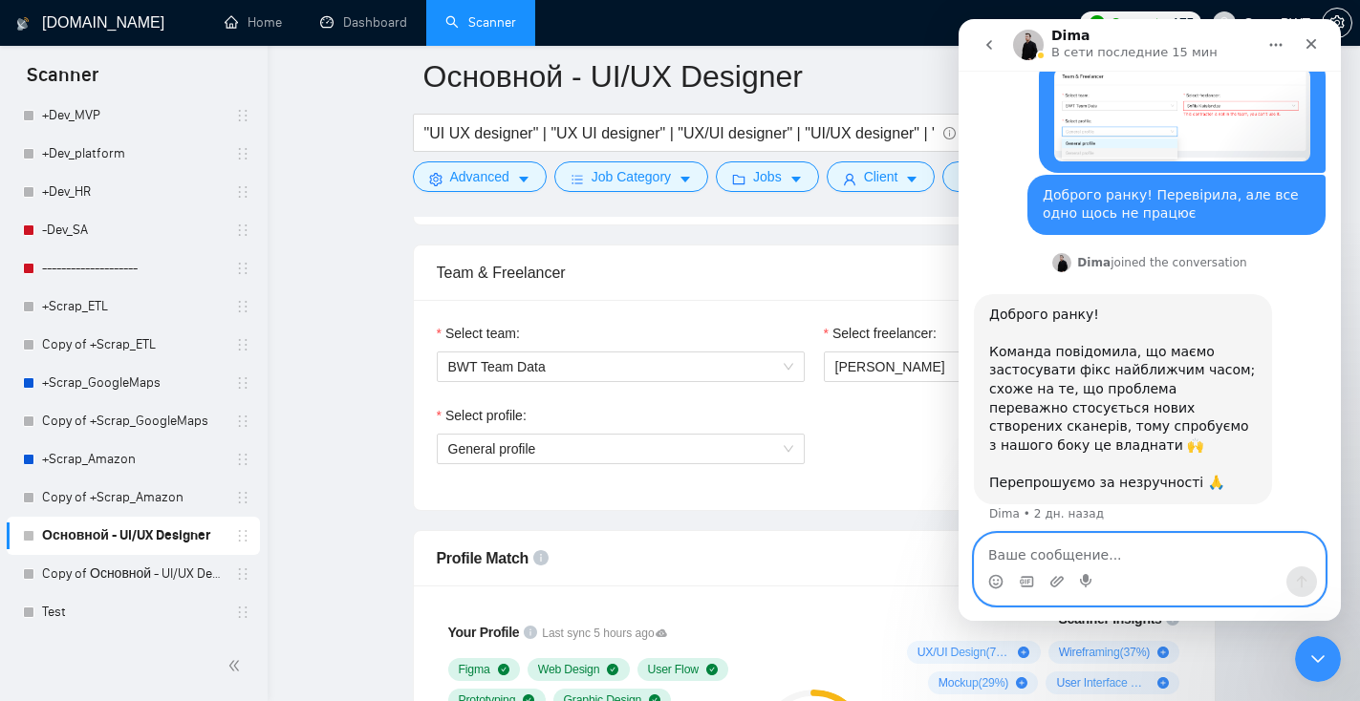
scroll to position [739, 0]
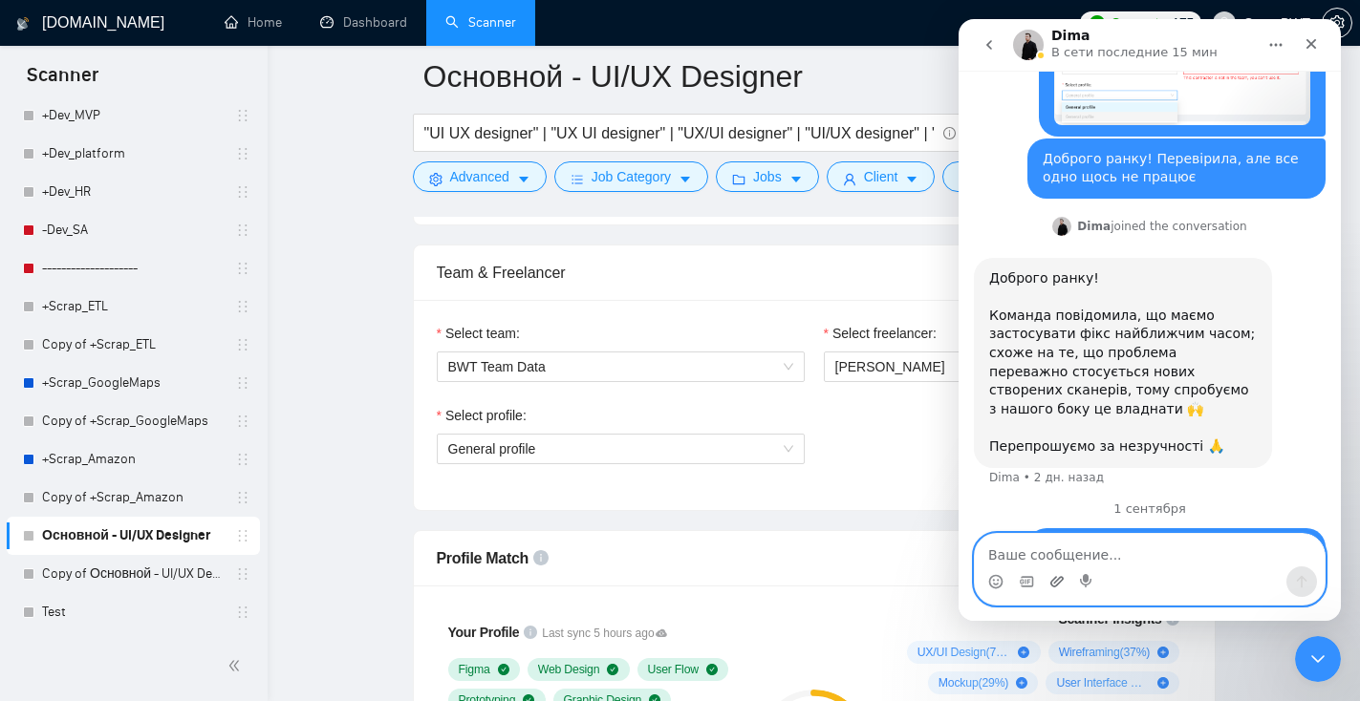
click at [1059, 589] on icon "Добавить вложение" at bounding box center [1056, 581] width 15 height 15
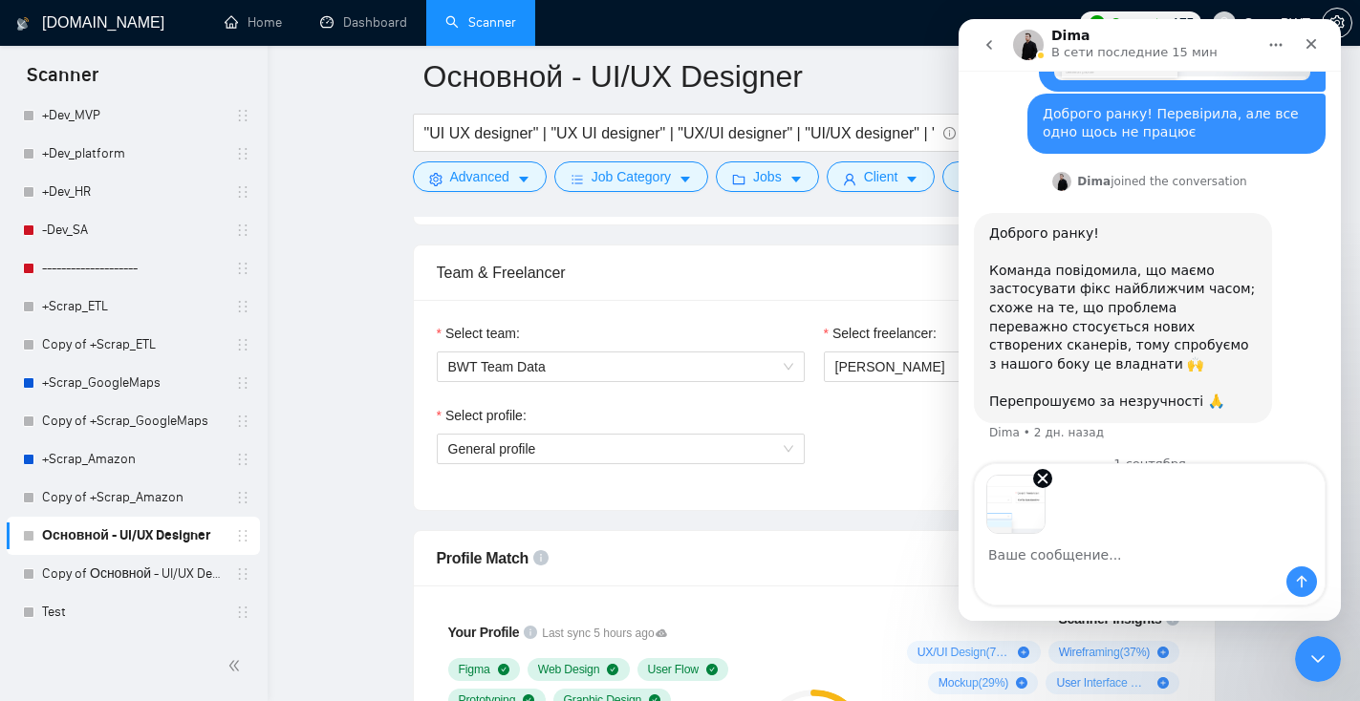
scroll to position [808, 0]
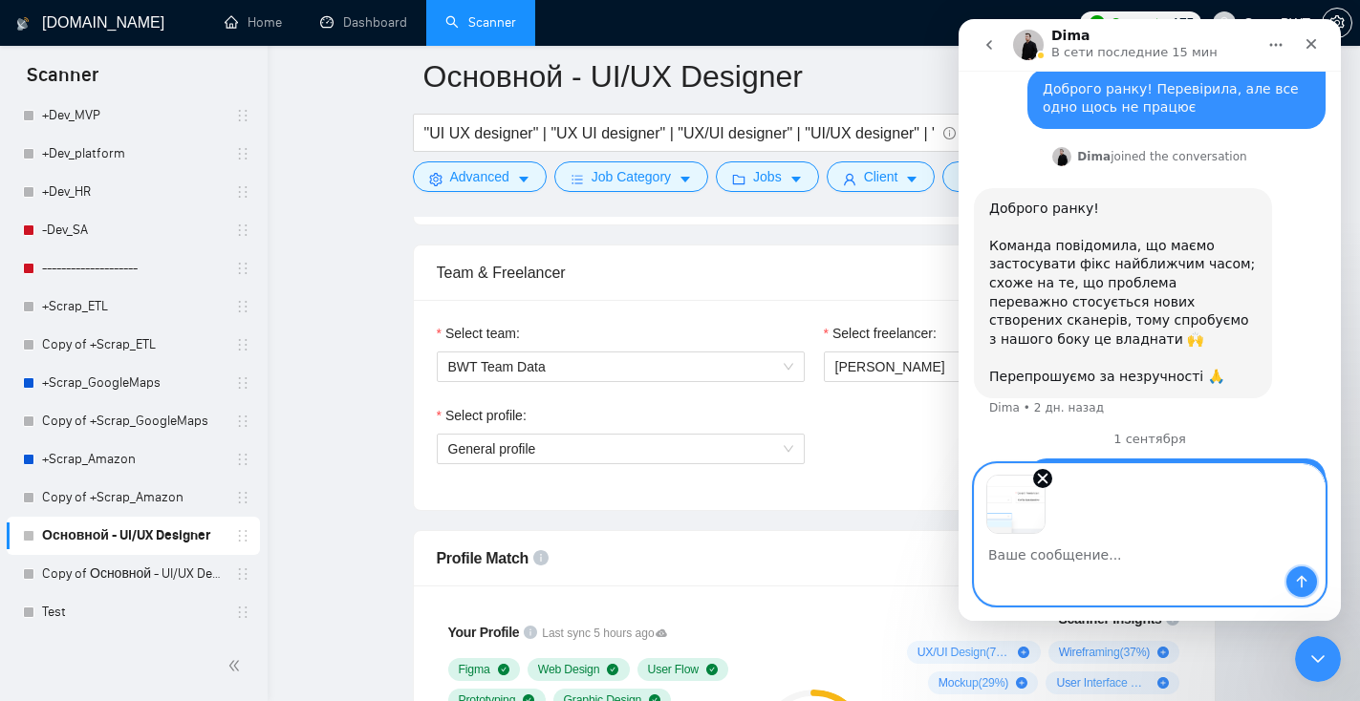
click at [1301, 580] on icon "Отправить сообщение…" at bounding box center [1302, 582] width 11 height 12
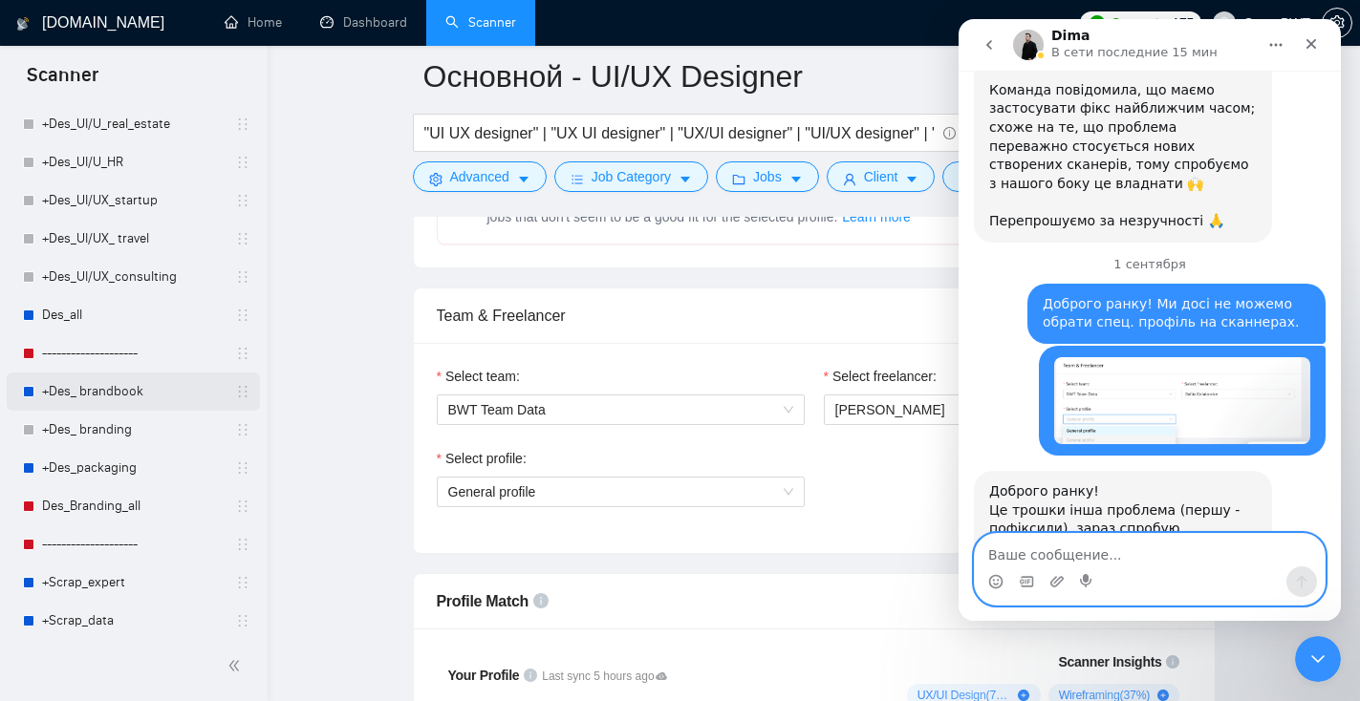
scroll to position [823, 0]
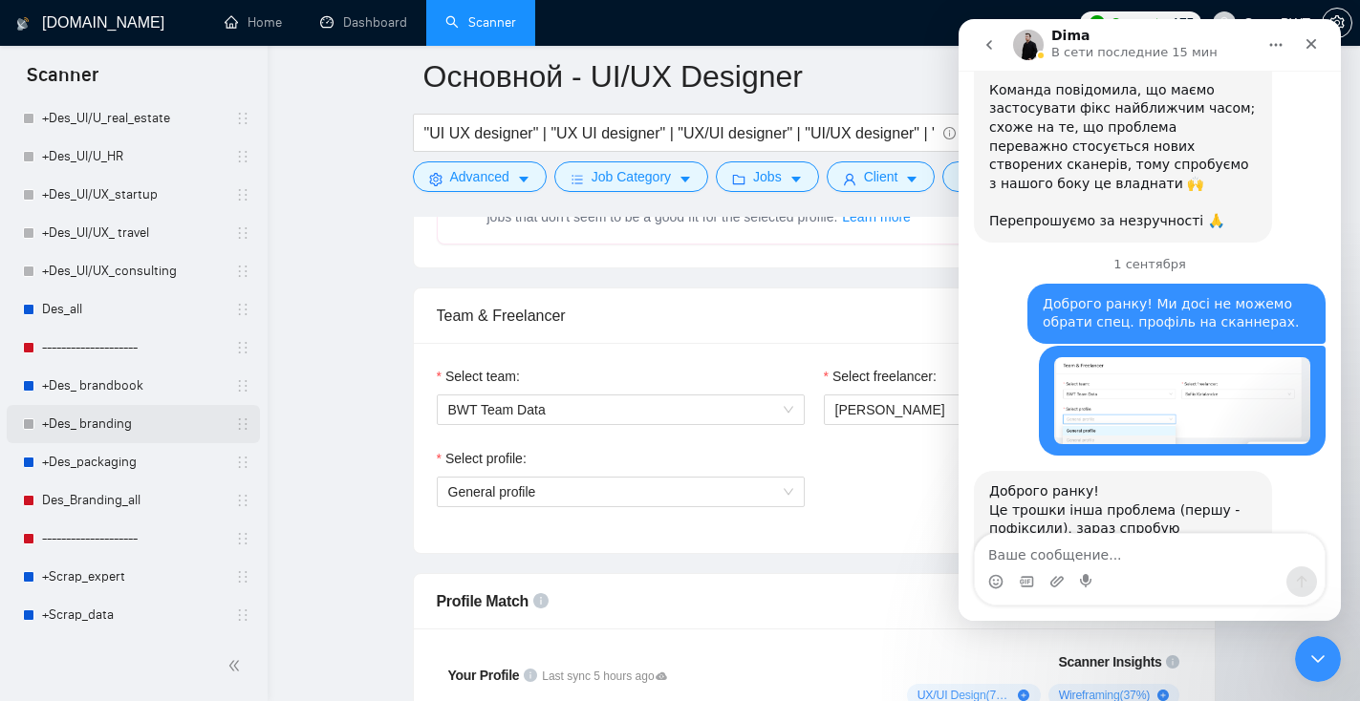
click at [111, 420] on link "+Des_ branding" at bounding box center [133, 424] width 182 height 38
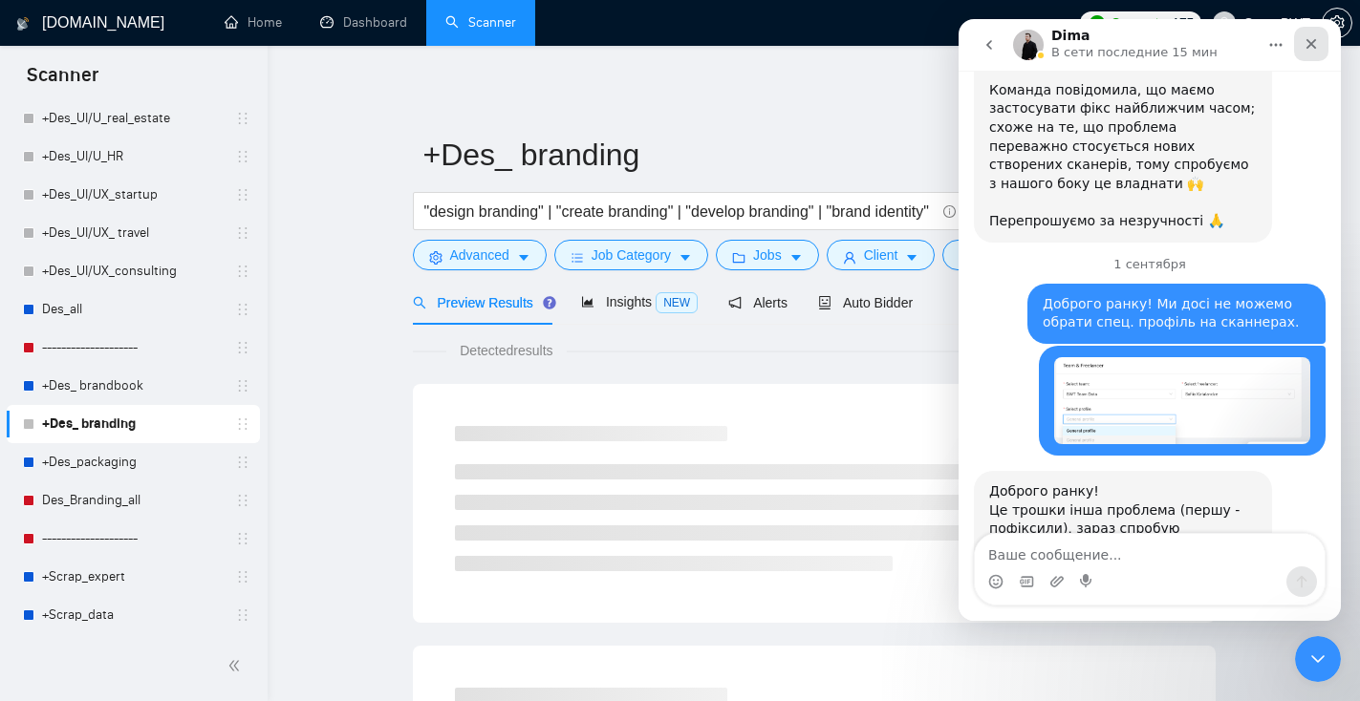
click at [1311, 48] on icon "Закрыть" at bounding box center [1310, 43] width 15 height 15
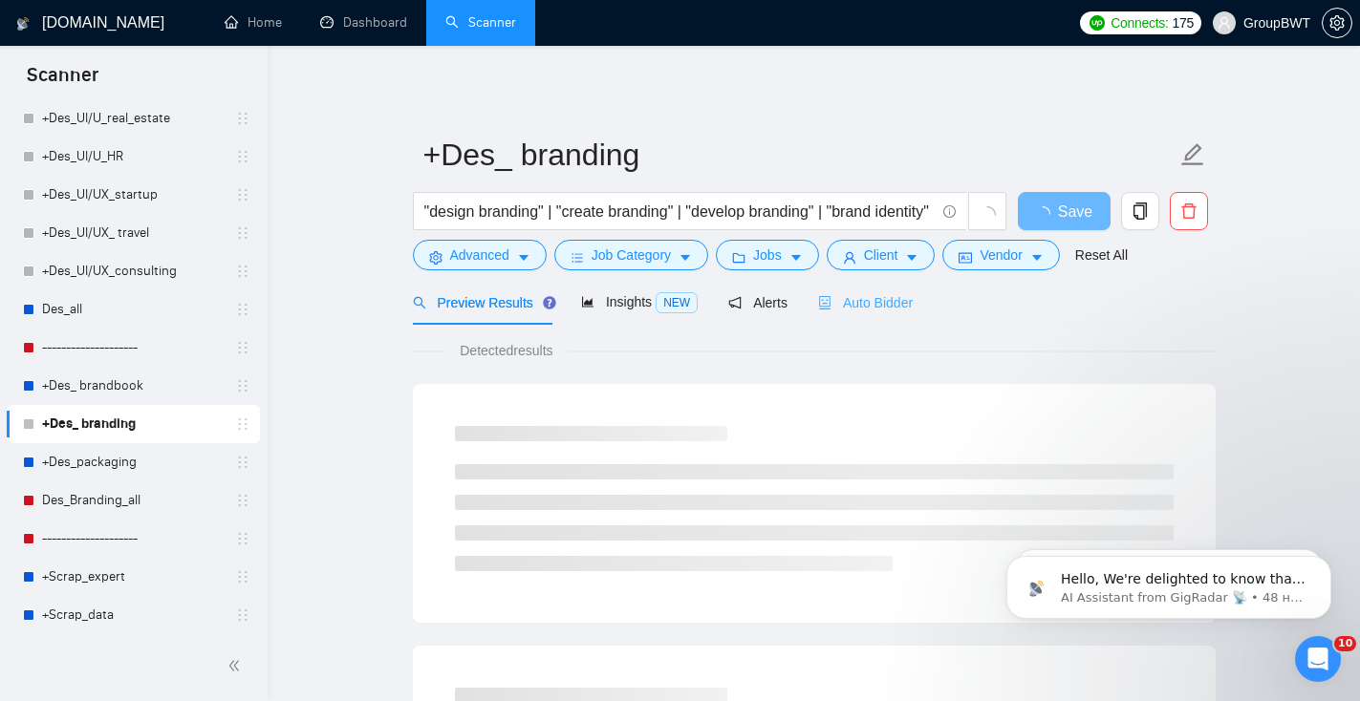
click at [856, 305] on span "Auto Bidder" at bounding box center [865, 302] width 95 height 15
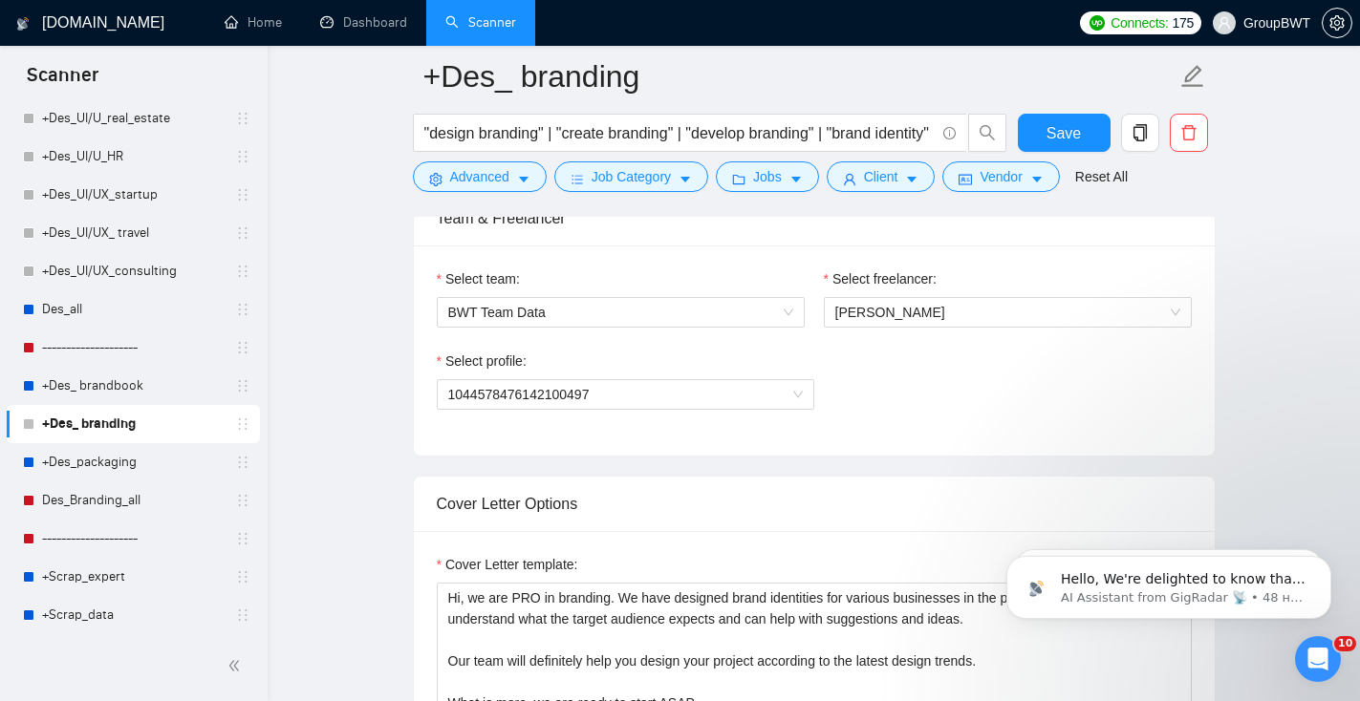
scroll to position [967, 0]
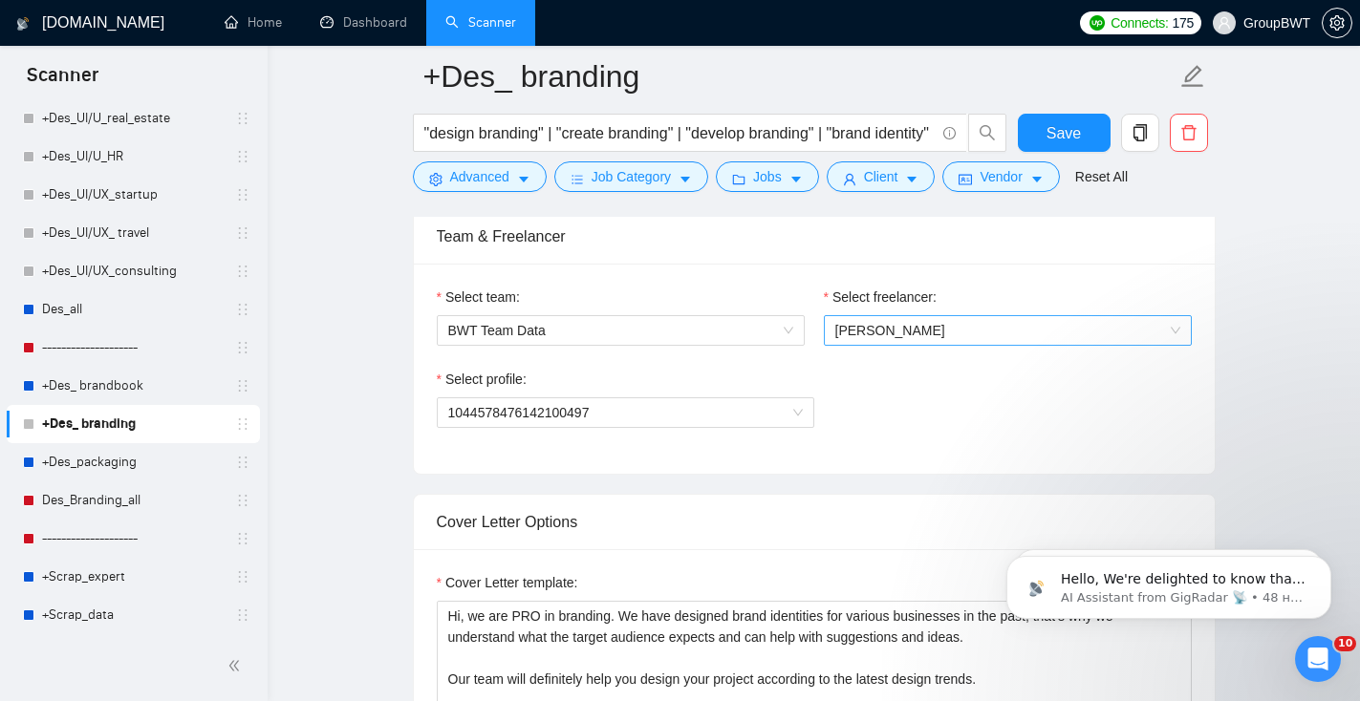
click at [871, 329] on span "[PERSON_NAME]" at bounding box center [1007, 330] width 345 height 29
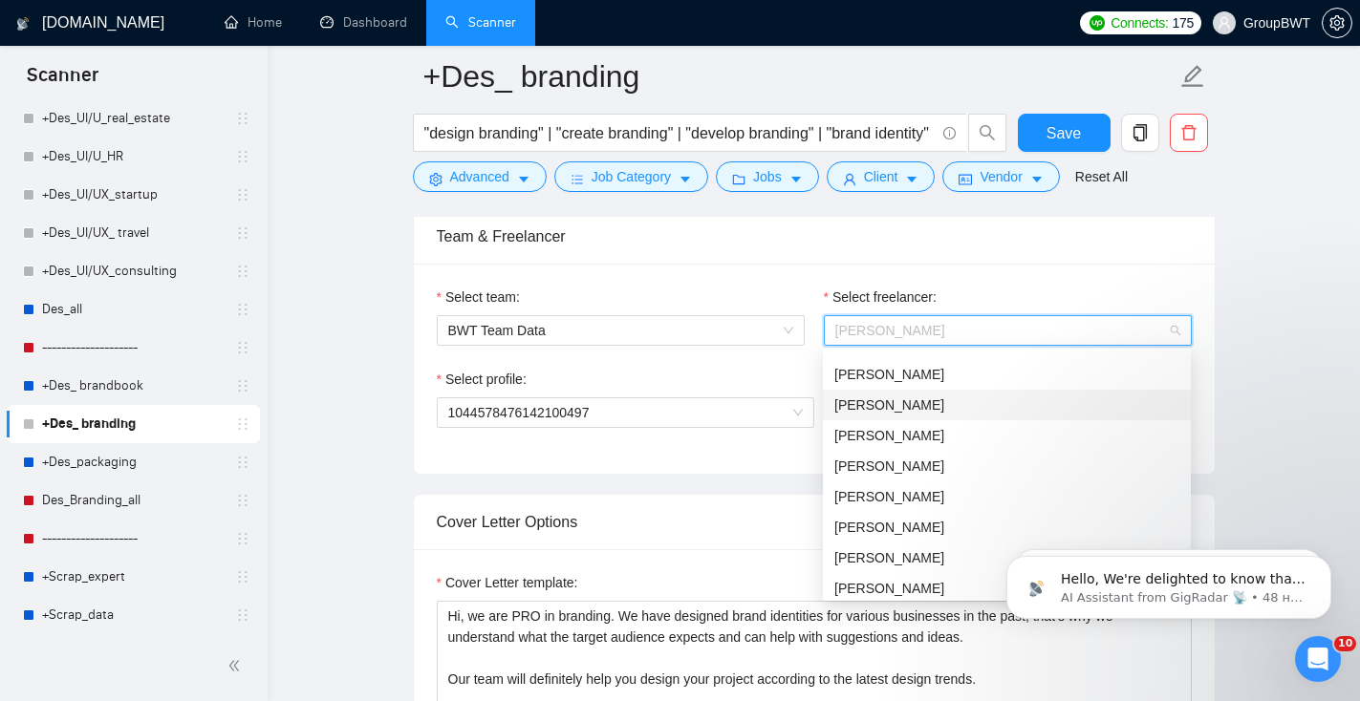
scroll to position [153, 0]
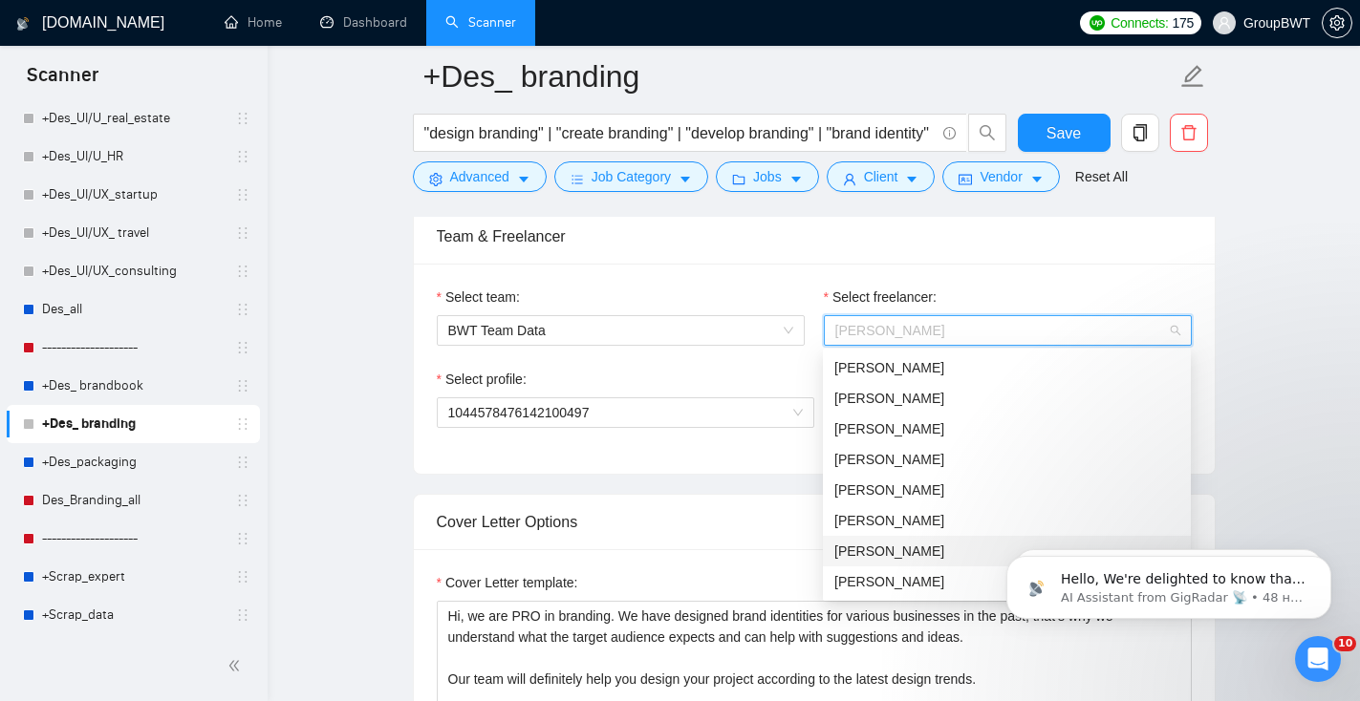
click at [864, 551] on div "[PERSON_NAME]" at bounding box center [1006, 551] width 345 height 21
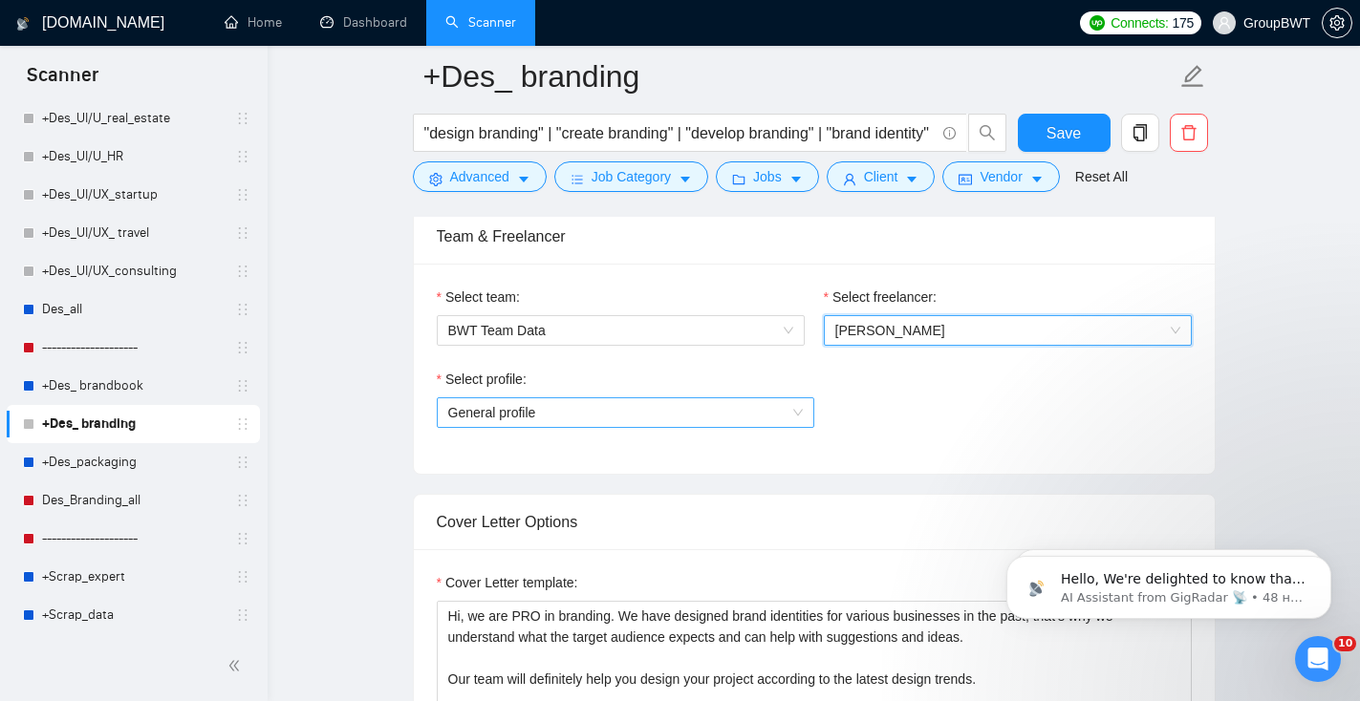
click at [631, 415] on span "General profile" at bounding box center [625, 412] width 354 height 29
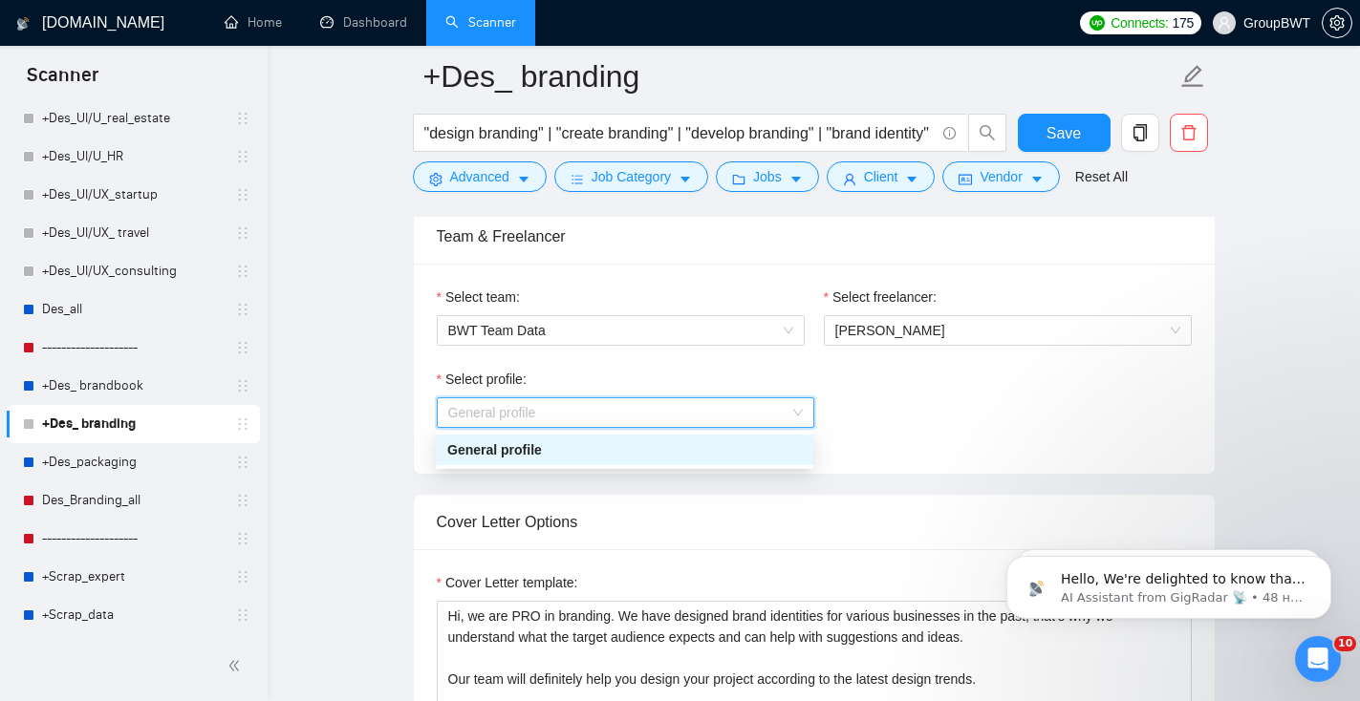
click at [942, 374] on div "Select profile: General profile" at bounding box center [814, 410] width 755 height 82
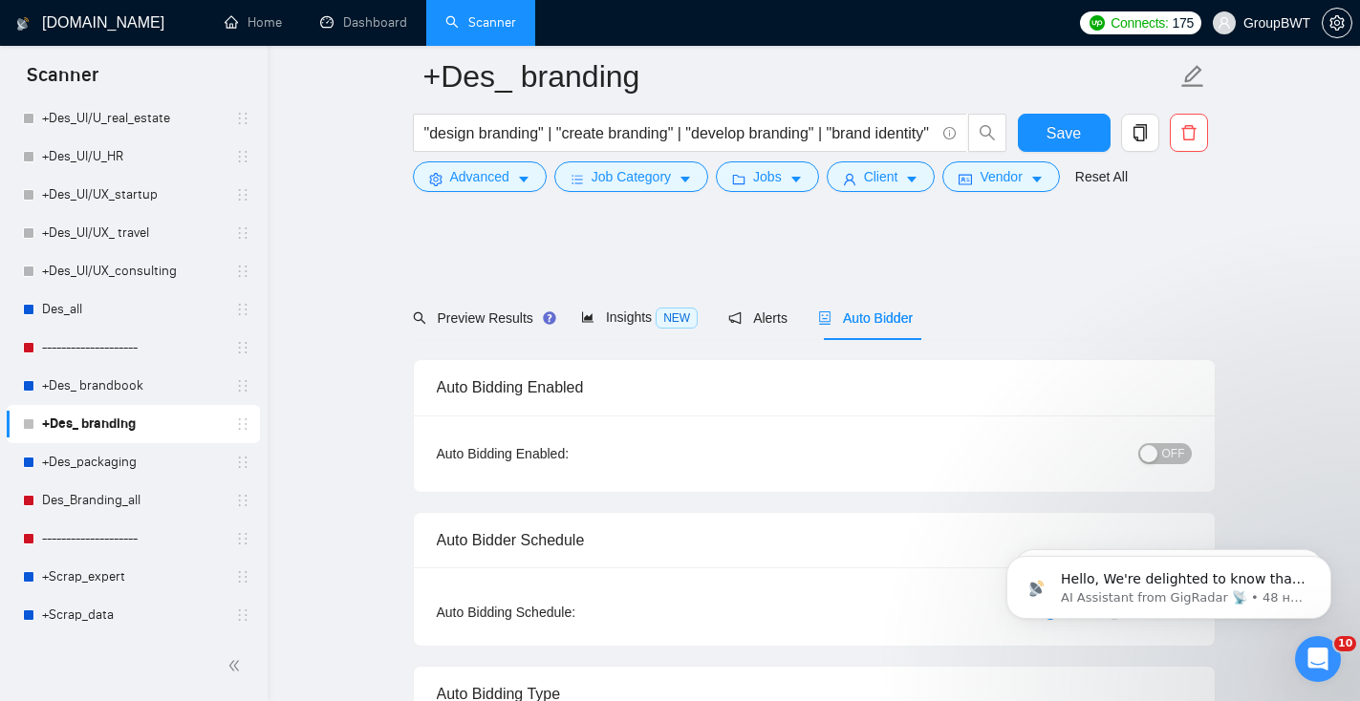
scroll to position [538, 0]
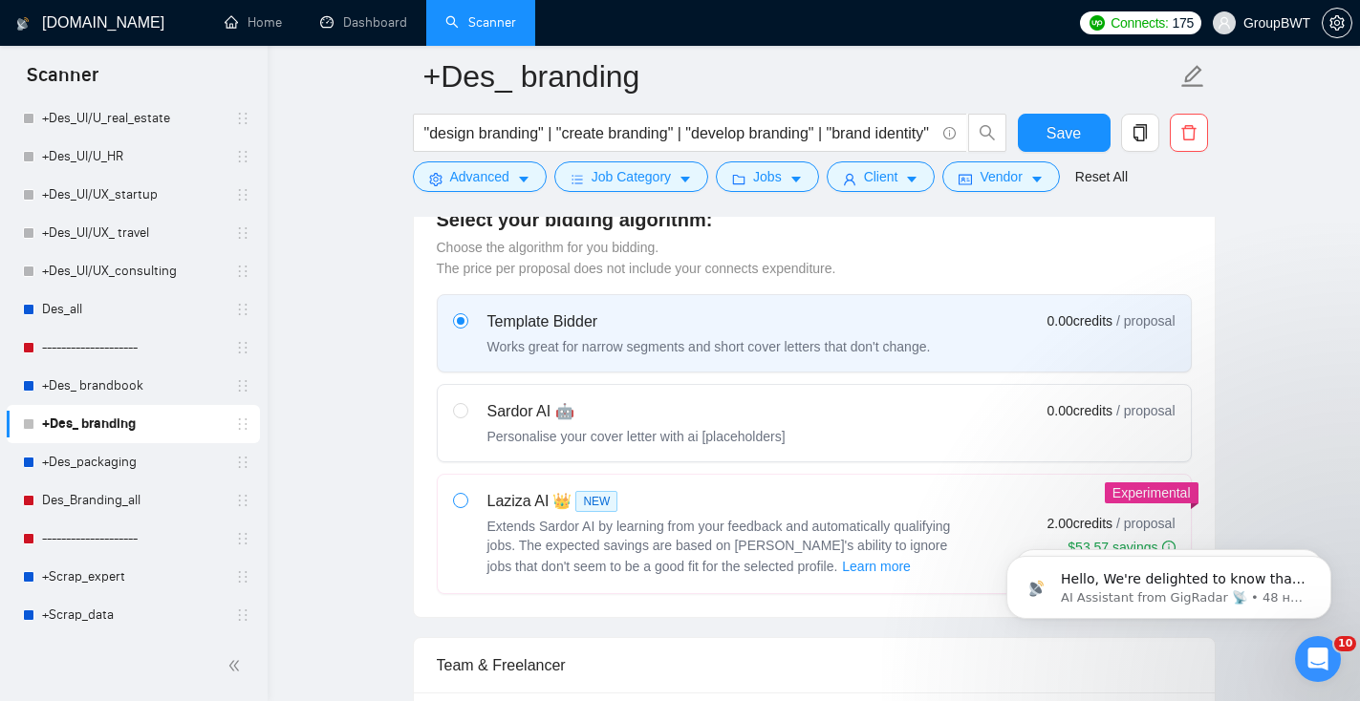
click at [465, 498] on span at bounding box center [460, 500] width 15 height 15
click at [465, 498] on input "radio" at bounding box center [459, 499] width 13 height 13
radio input "true"
radio input "false"
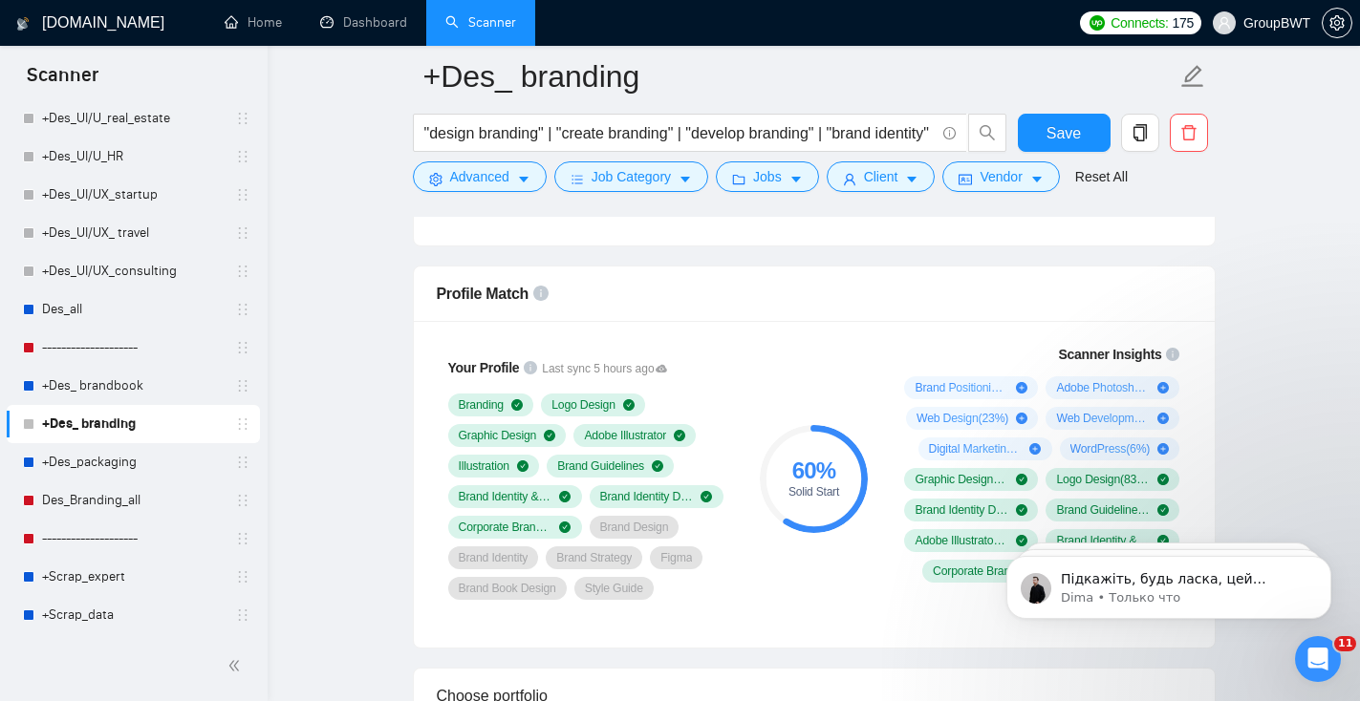
scroll to position [1063, 0]
click at [1308, 639] on div "Открыть службу сообщений Intercom" at bounding box center [1314, 656] width 63 height 63
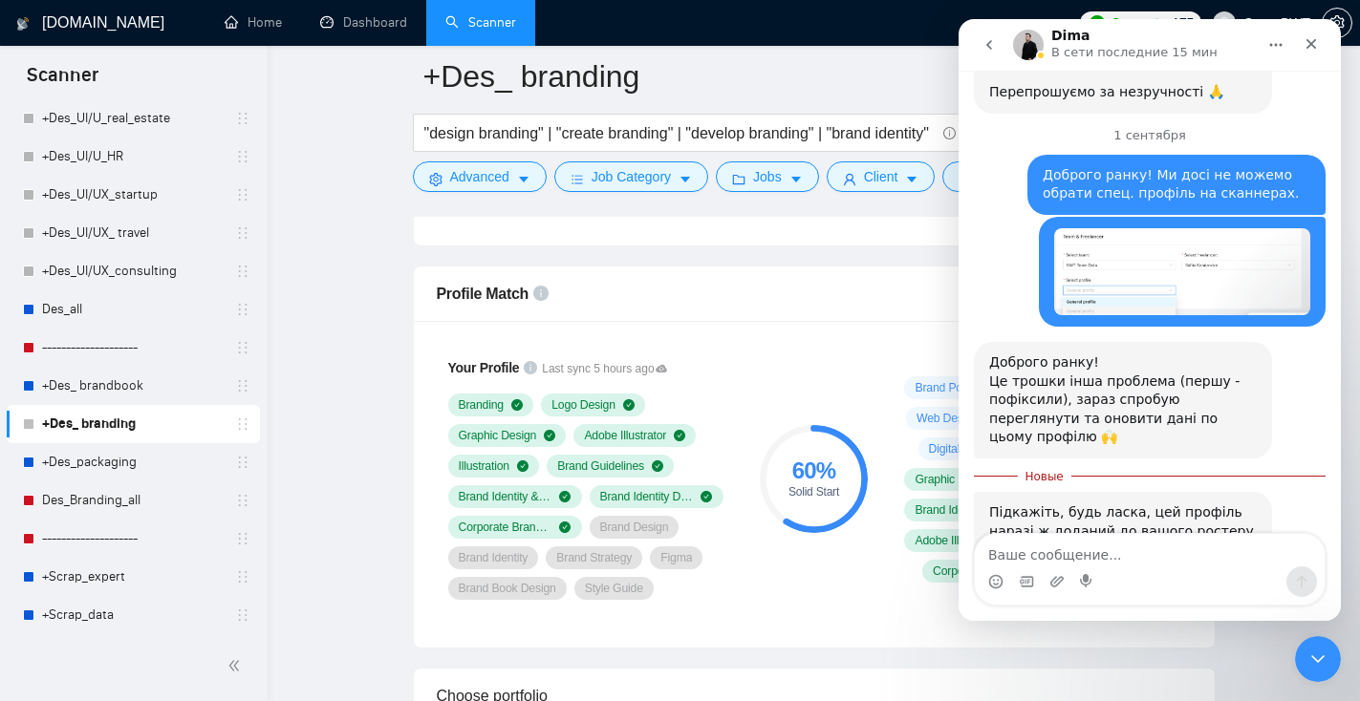
scroll to position [1095, 0]
